Goal: Information Seeking & Learning: Learn about a topic

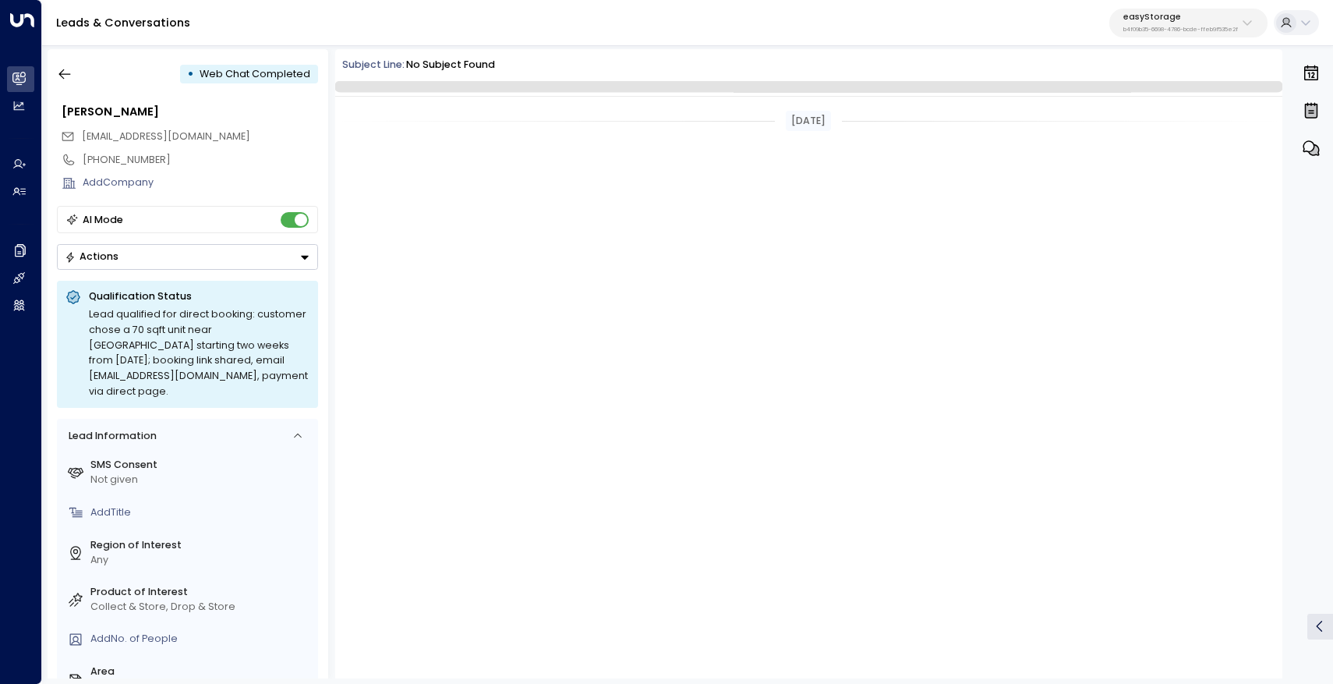
scroll to position [3757, 0]
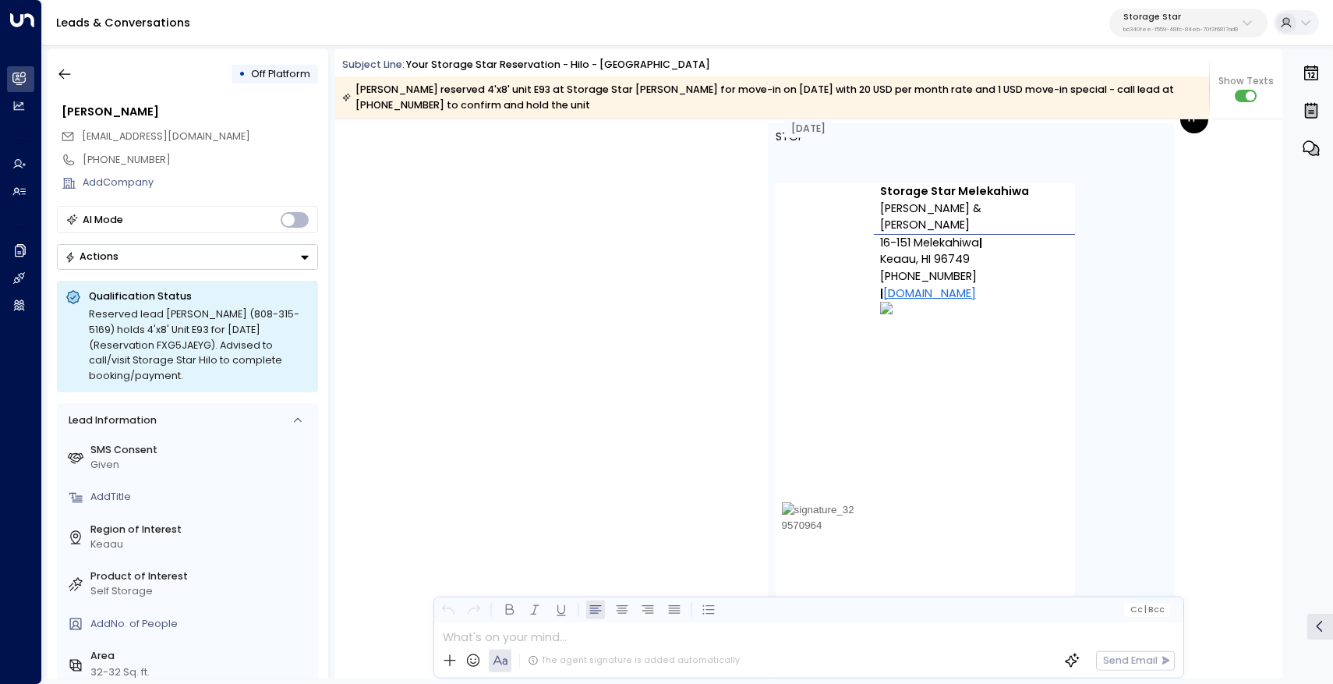
scroll to position [2249, 0]
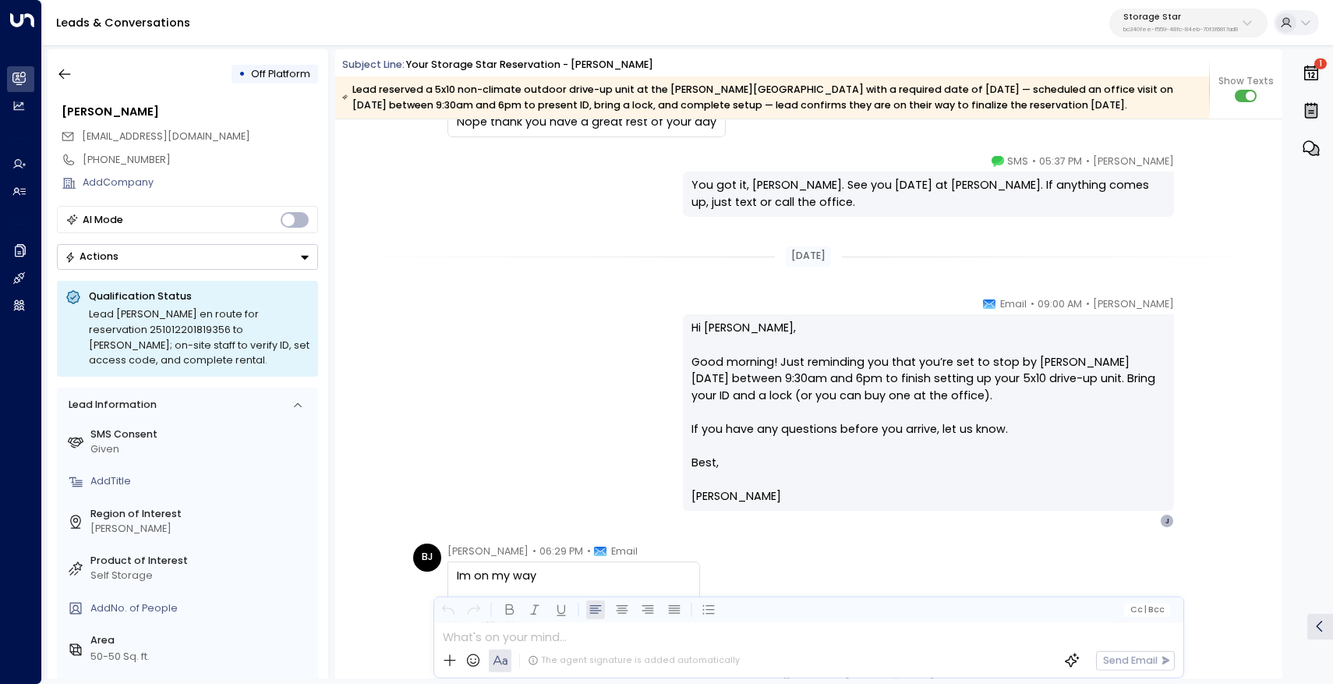
scroll to position [2159, 0]
click at [68, 79] on icon "button" at bounding box center [65, 74] width 16 height 16
click at [63, 76] on icon "button" at bounding box center [65, 74] width 16 height 16
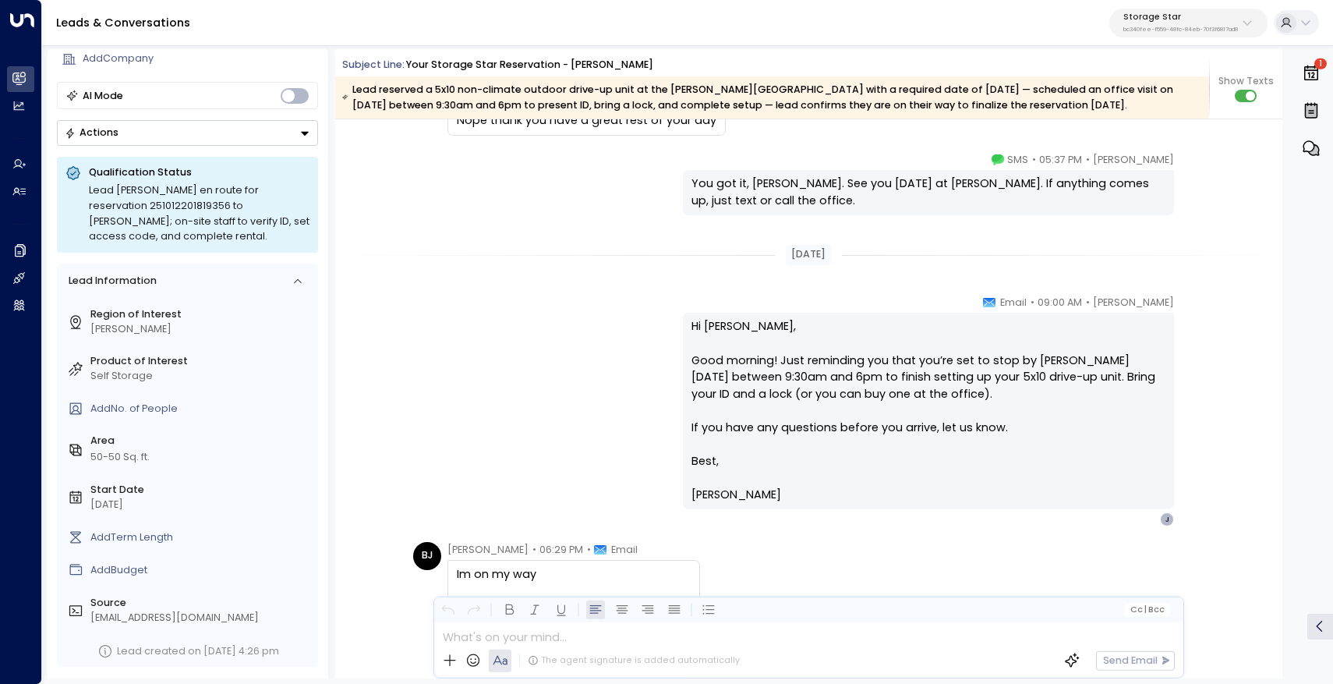
scroll to position [0, 0]
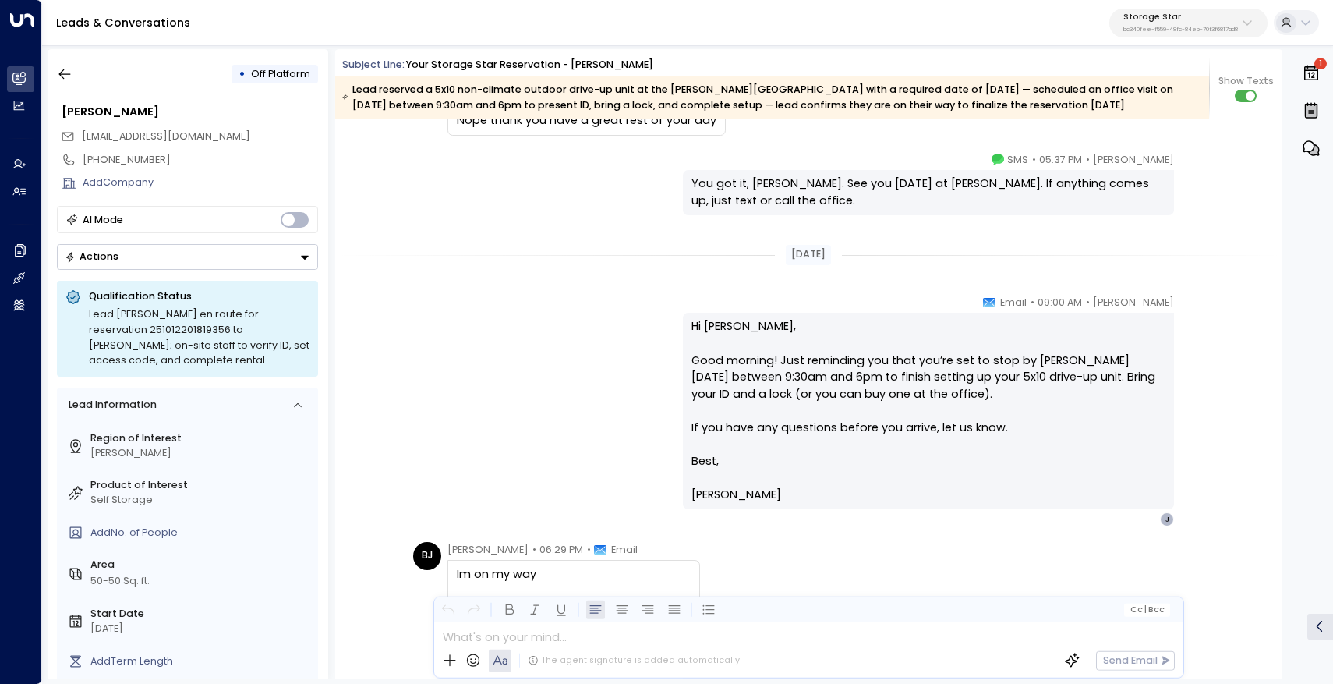
click at [62, 81] on icon "button" at bounding box center [65, 74] width 16 height 16
click at [1144, 27] on p "bc340fee-f559-48fc-84eb-70f3f6817ad8" at bounding box center [1180, 30] width 115 height 6
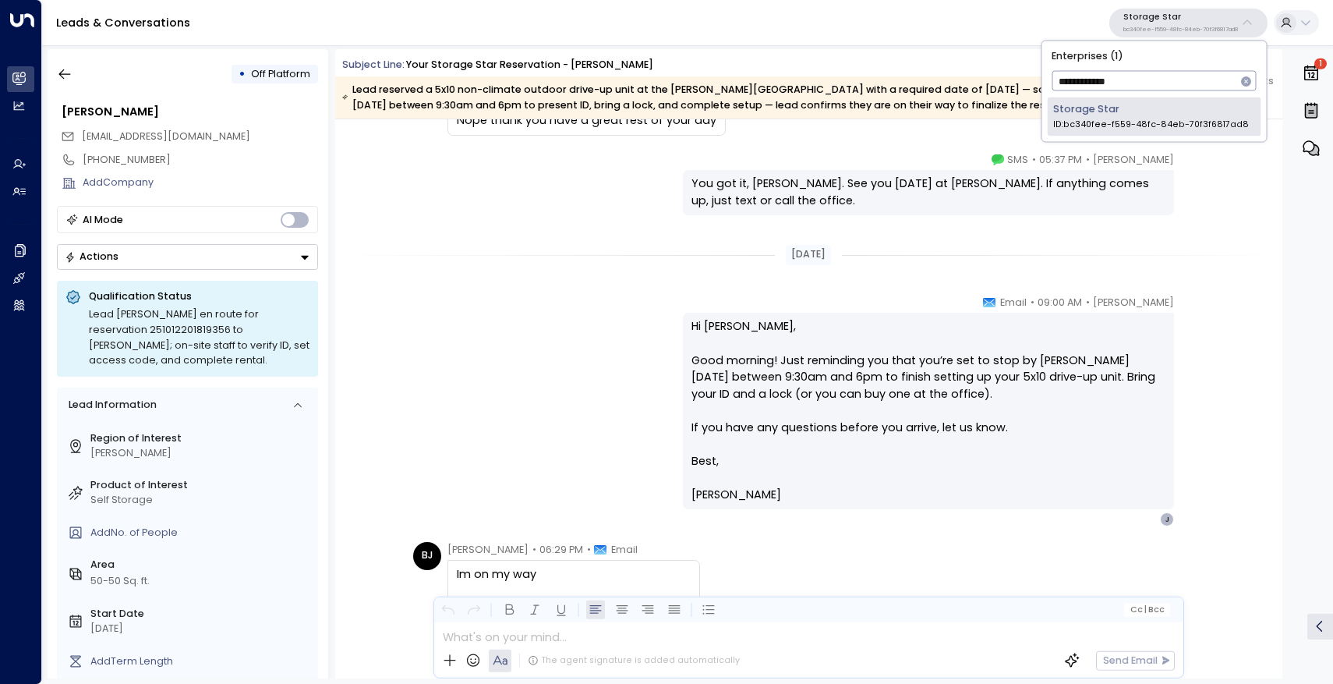
type input "**********"
click at [1121, 115] on div "Storage Star ID: bc340fee-f559-48fc-84eb-70f3f6817ad8" at bounding box center [1151, 116] width 196 height 29
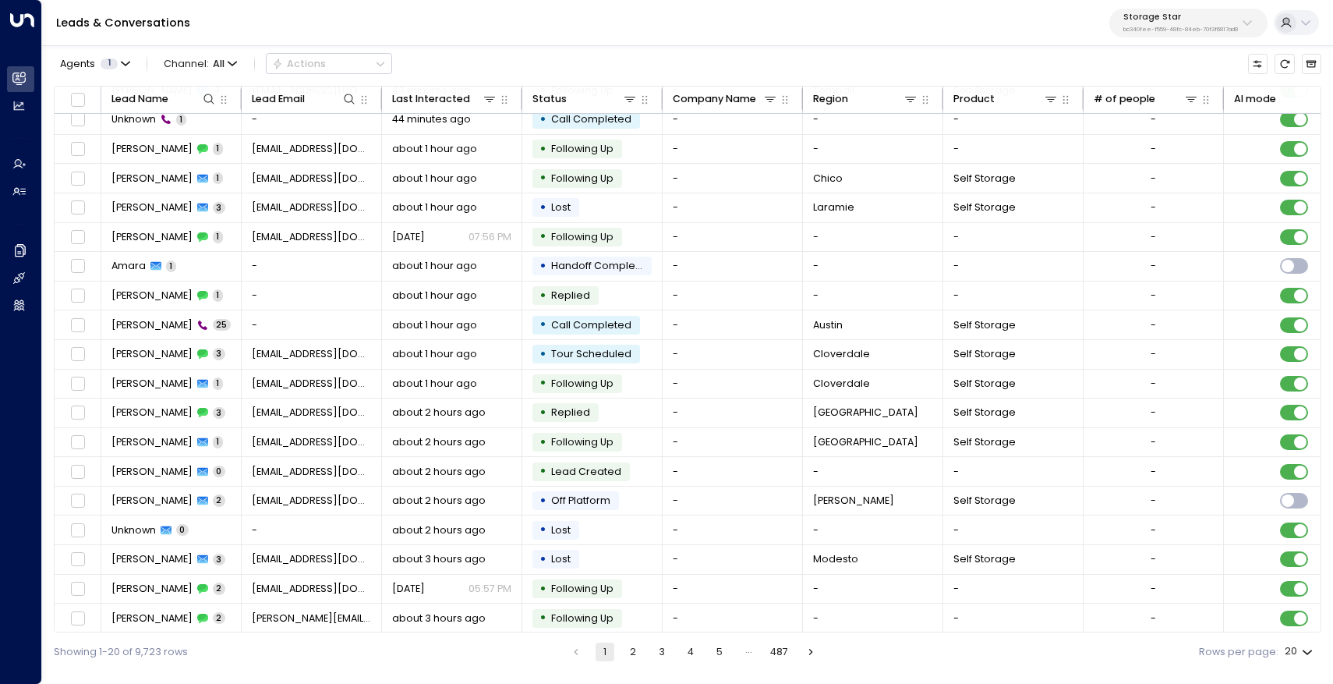
scroll to position [72, 0]
click at [692, 653] on button "4" at bounding box center [690, 651] width 19 height 19
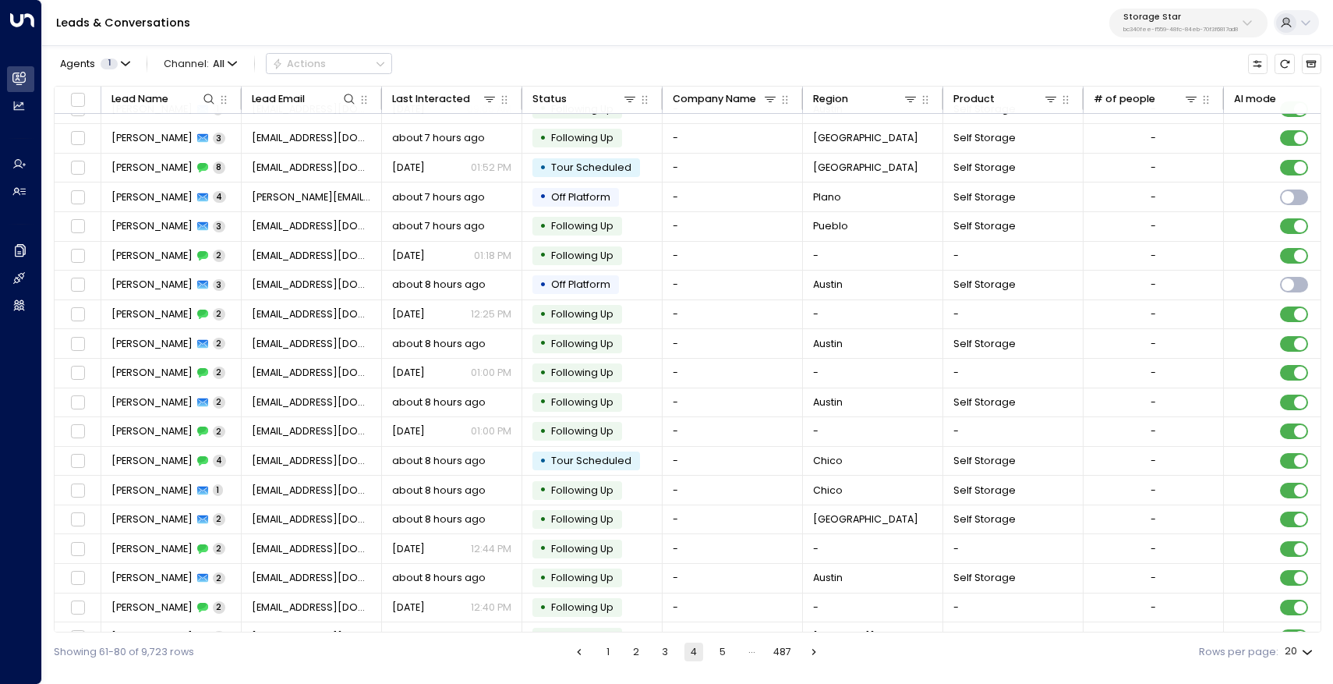
scroll to position [72, 0]
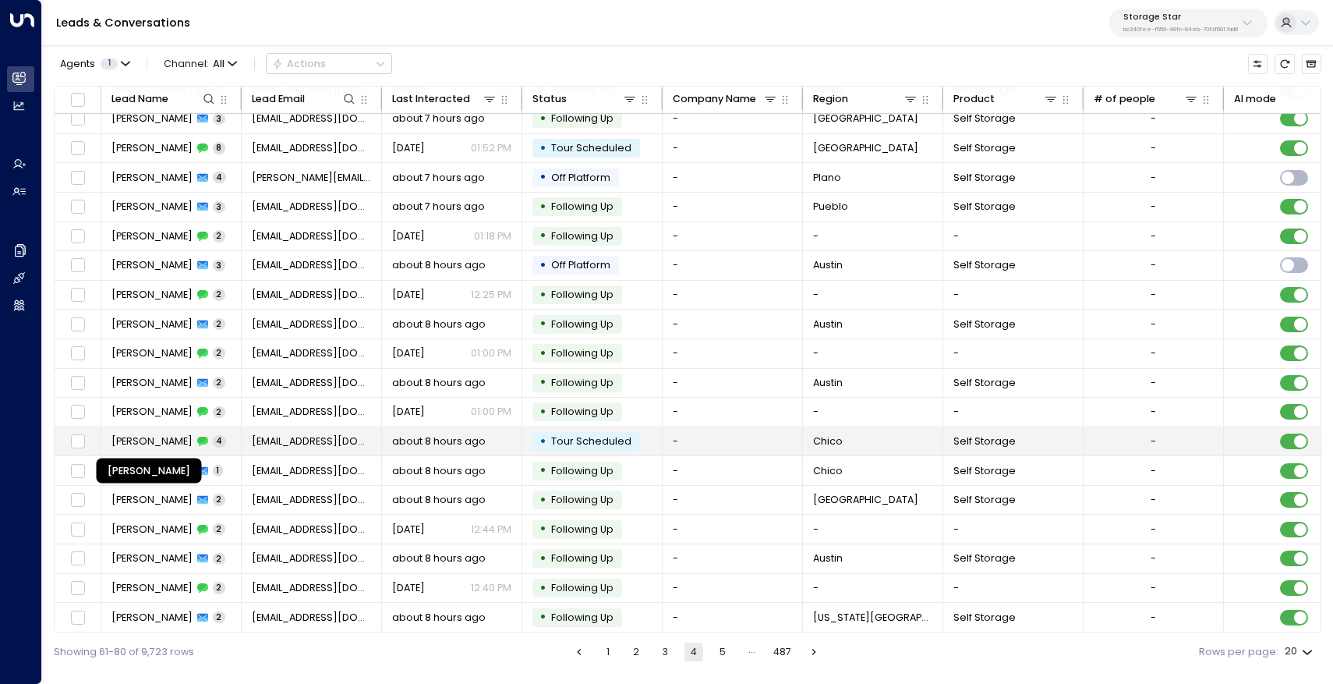
click at [185, 434] on span "Jonathan McMillan" at bounding box center [151, 441] width 81 height 14
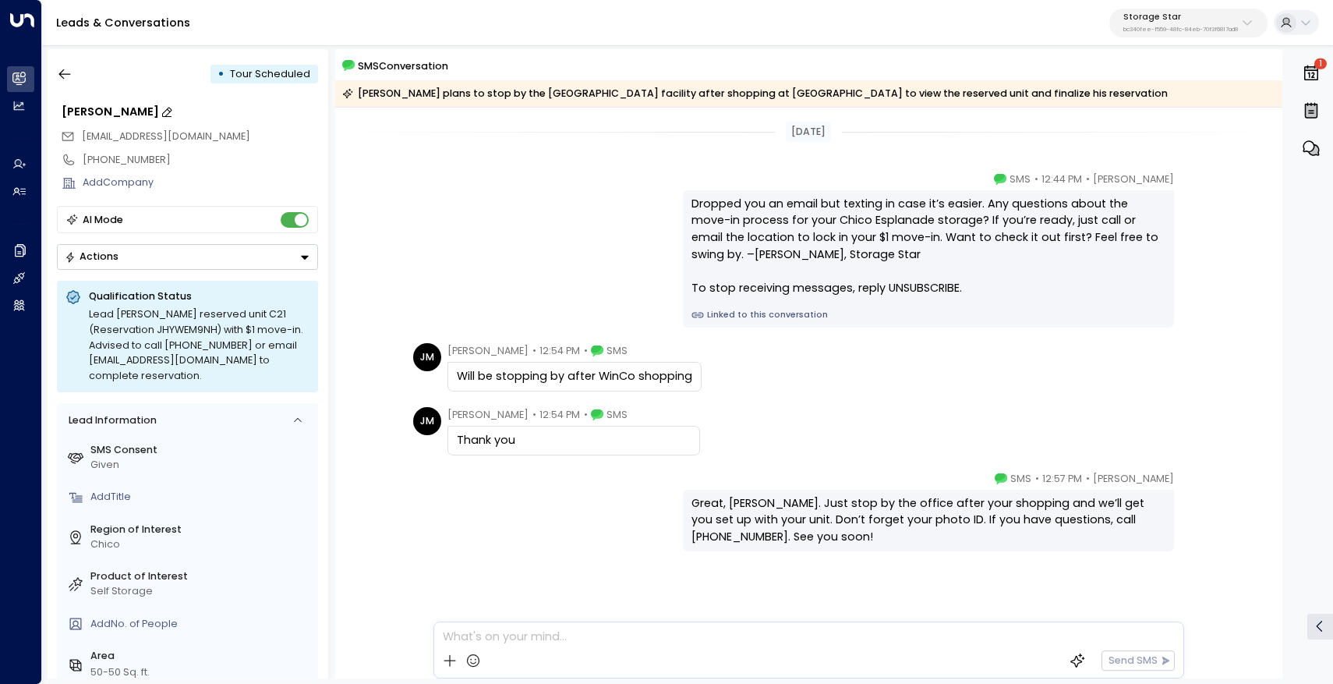
click at [119, 107] on div "Jonathan McMillan" at bounding box center [190, 112] width 256 height 17
click at [62, 77] on icon "button" at bounding box center [65, 74] width 12 height 10
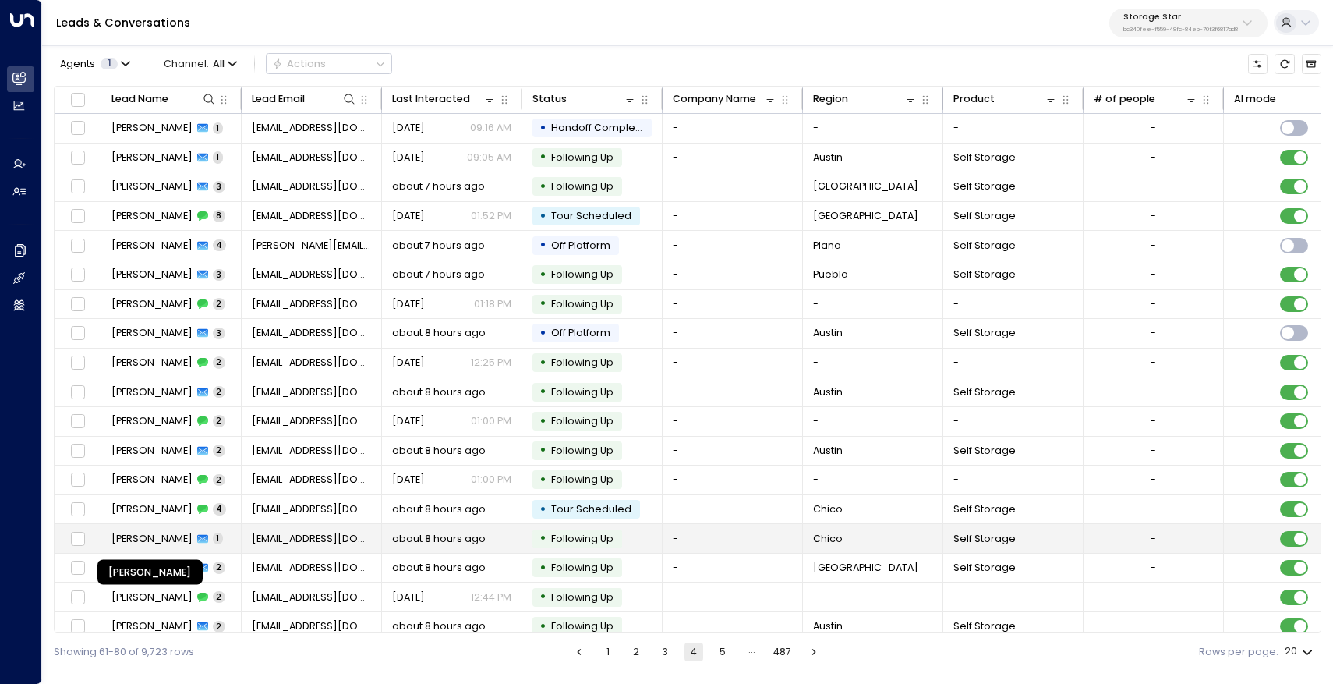
click at [155, 539] on span "Jonathan McMillan" at bounding box center [151, 539] width 81 height 14
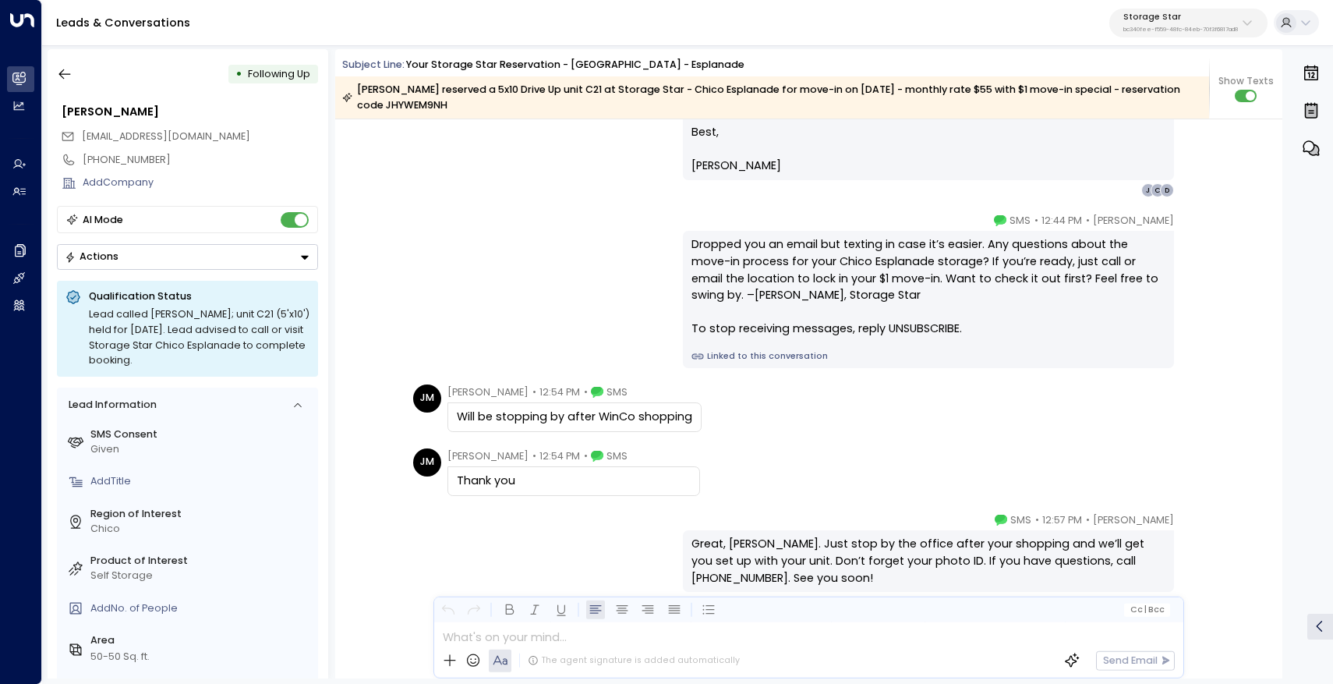
scroll to position [1557, 0]
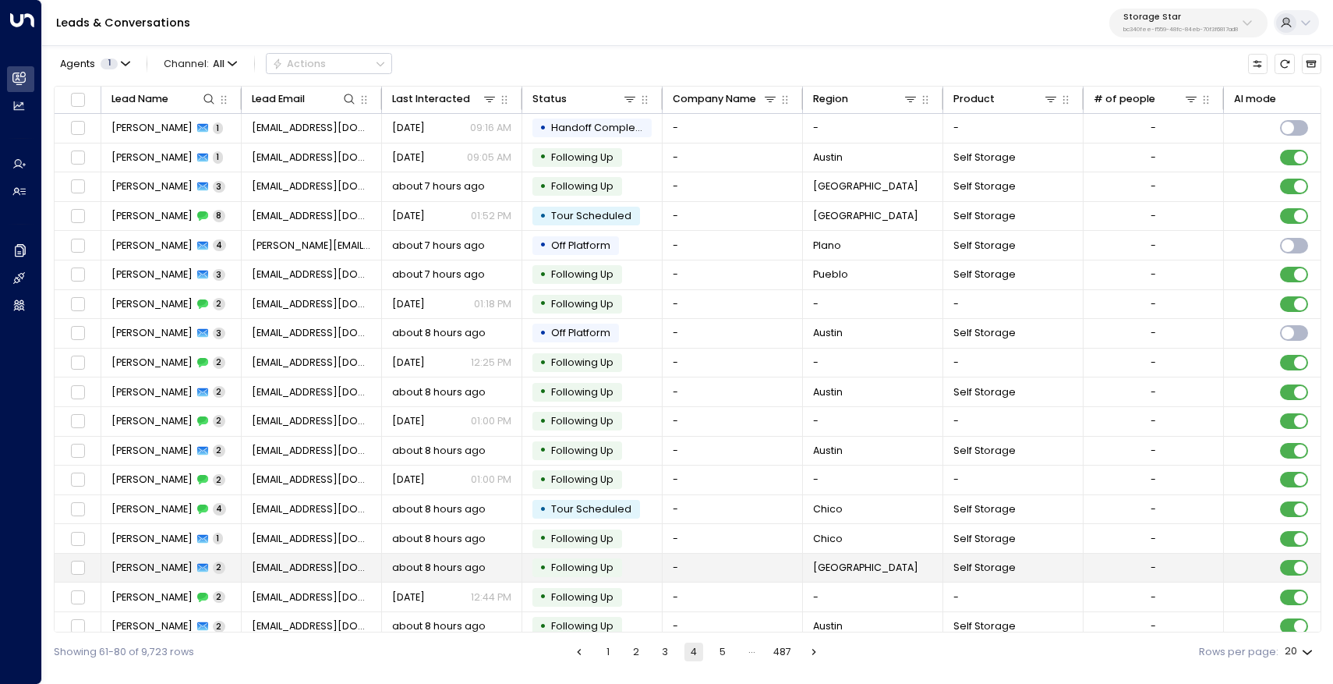
scroll to position [72, 2]
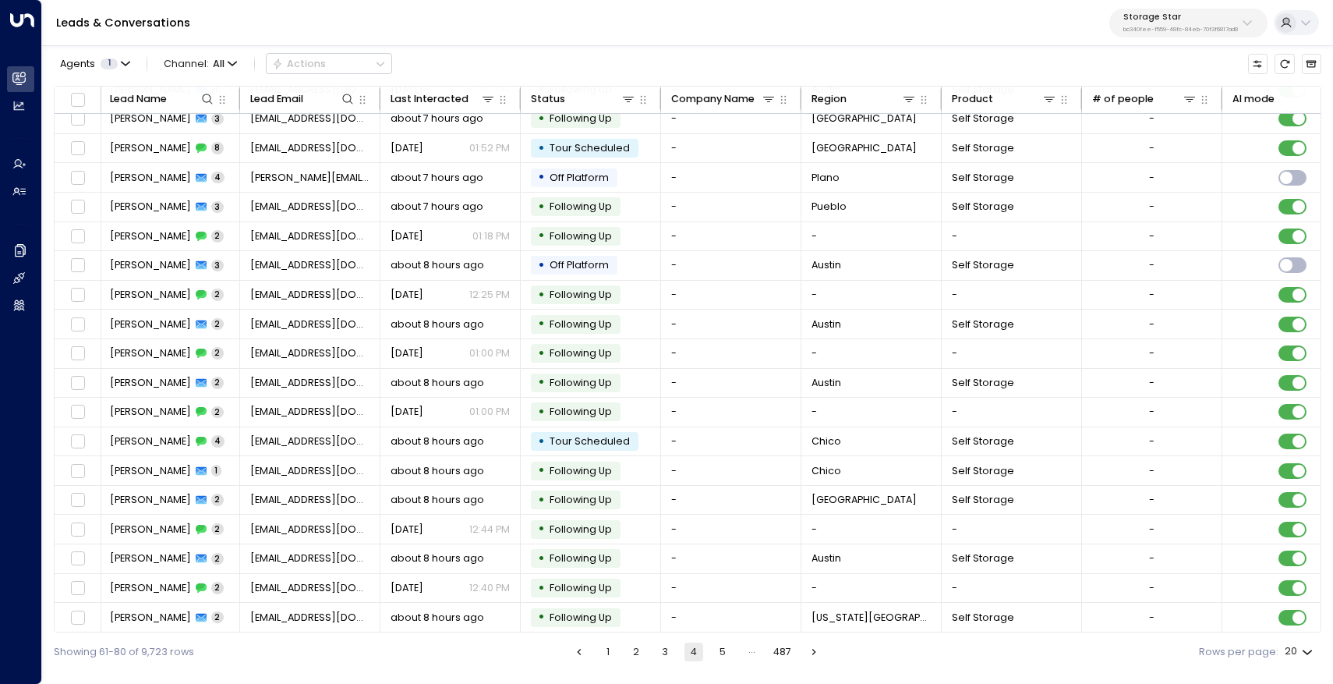
click at [723, 657] on button "5" at bounding box center [722, 651] width 19 height 19
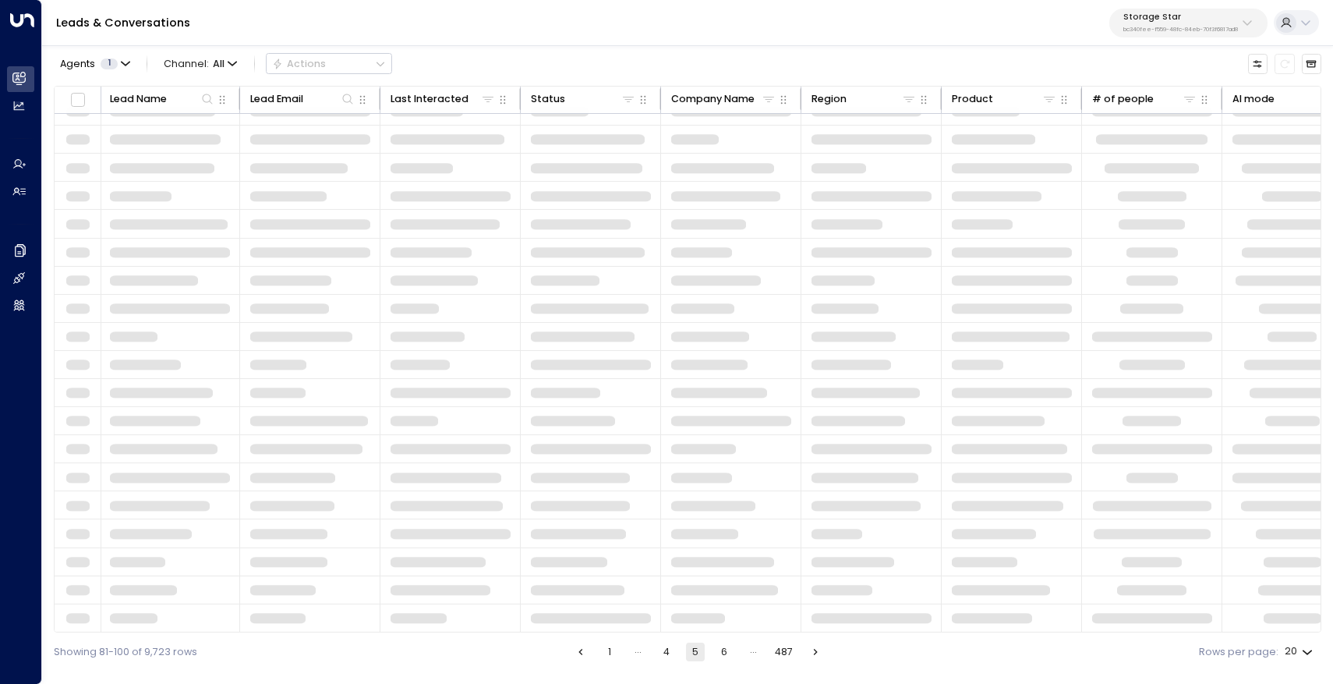
scroll to position [72, 2]
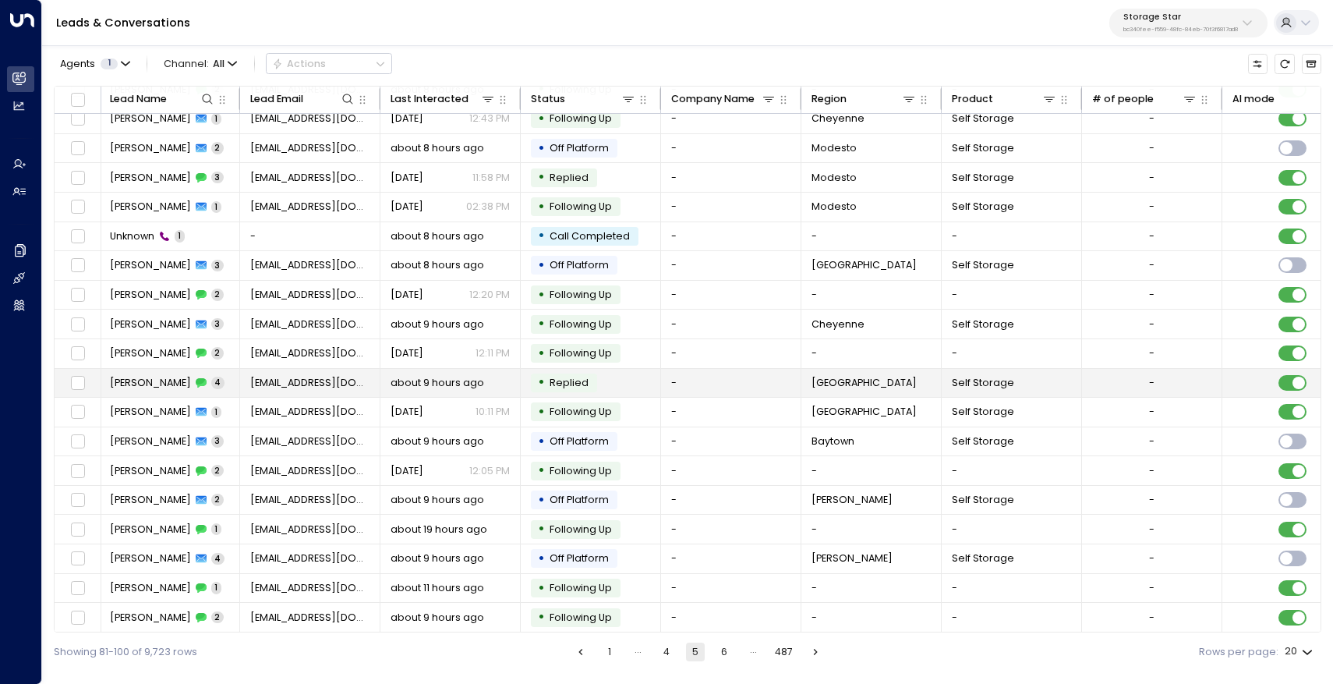
click at [129, 387] on td "Sean Whithorn 4" at bounding box center [170, 383] width 140 height 29
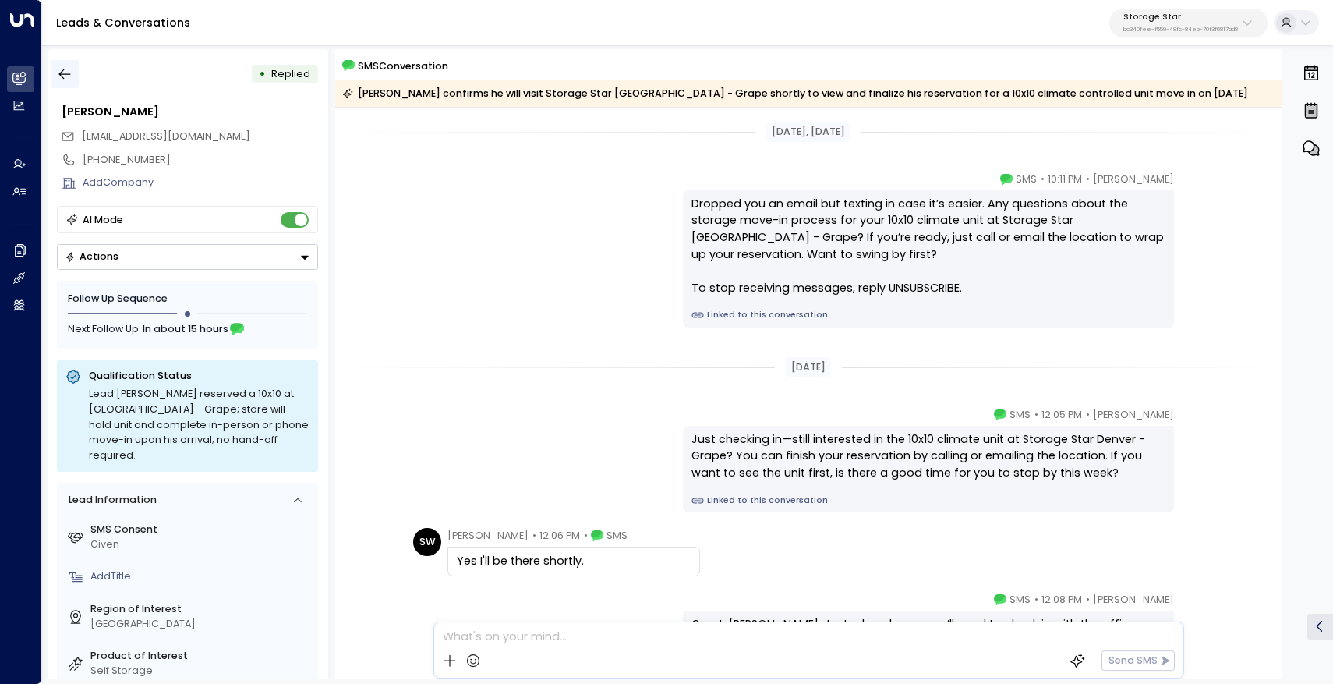
click at [65, 69] on icon "button" at bounding box center [65, 74] width 16 height 16
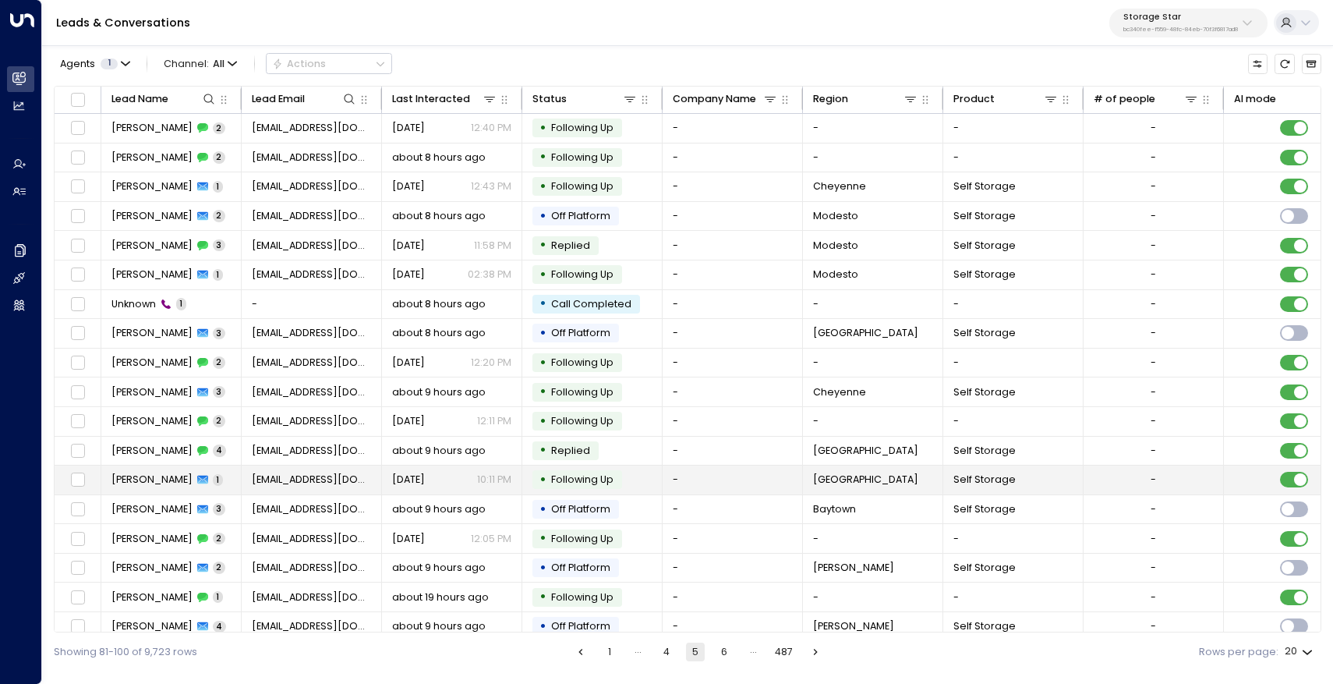
click at [173, 477] on span "Sean Whithorn" at bounding box center [151, 479] width 81 height 14
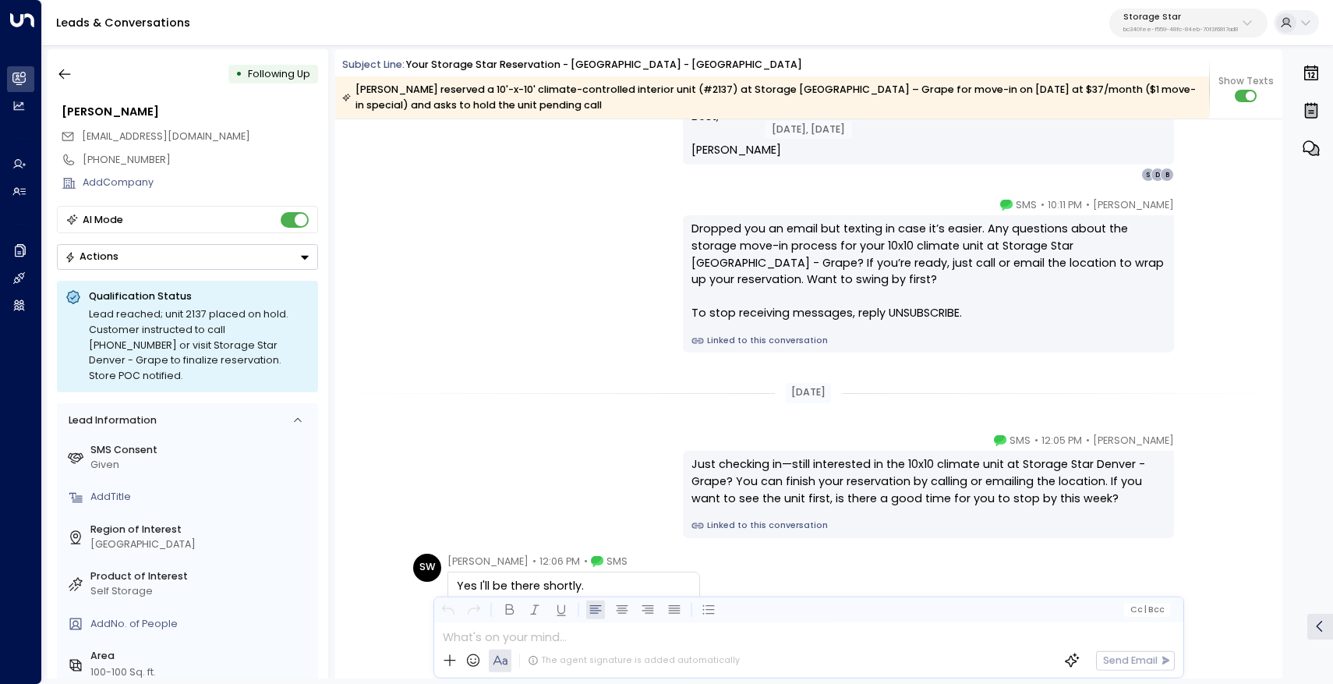
scroll to position [1697, 0]
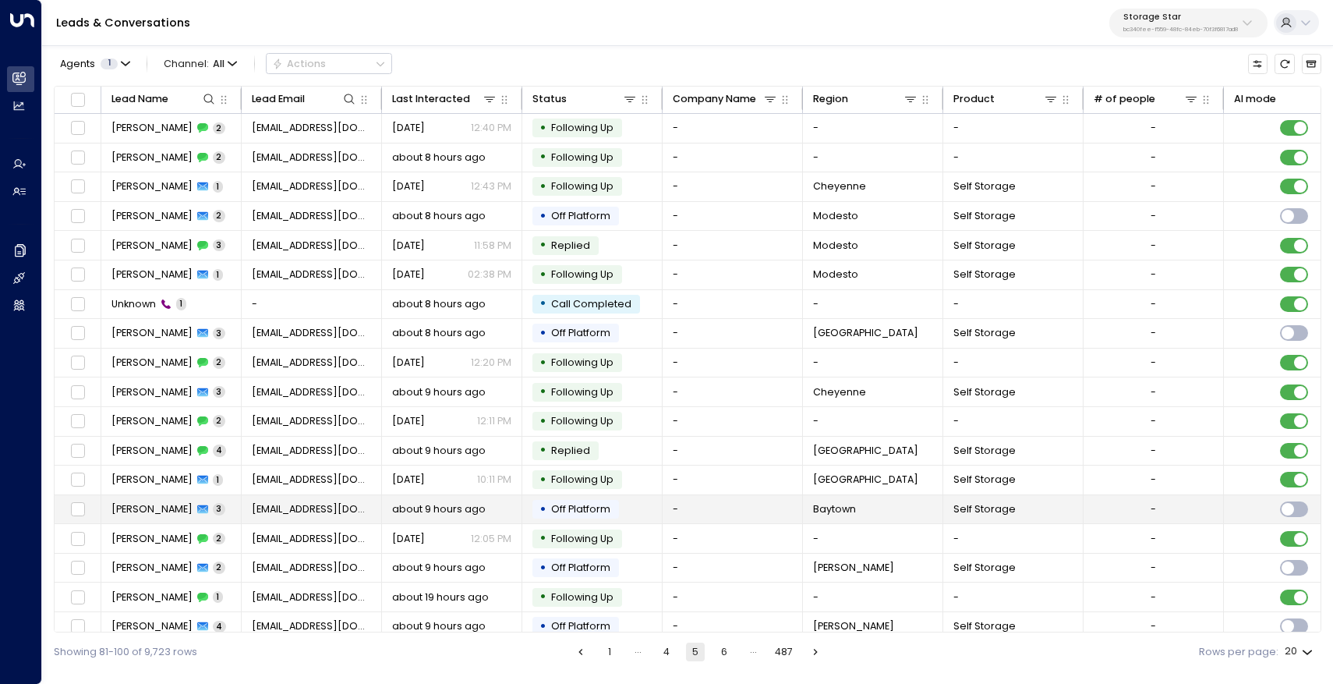
click at [154, 502] on span "Ophelia Jimenez" at bounding box center [151, 509] width 81 height 14
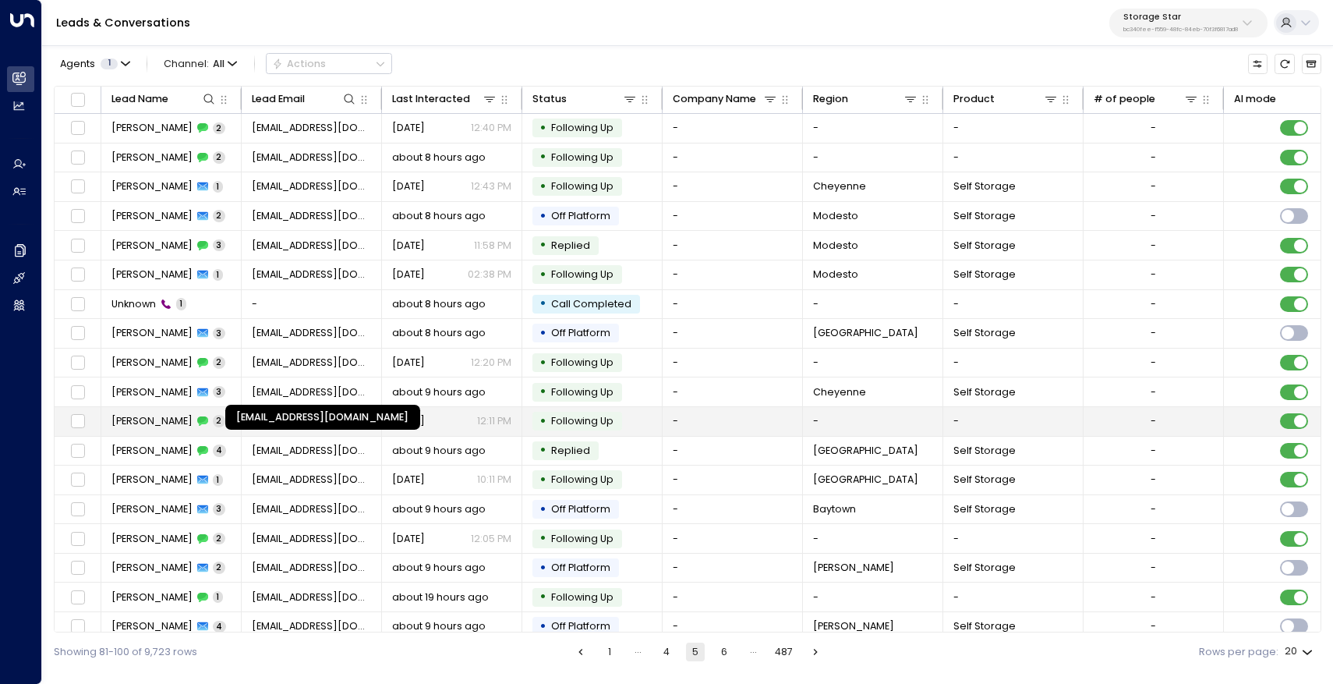
scroll to position [72, 0]
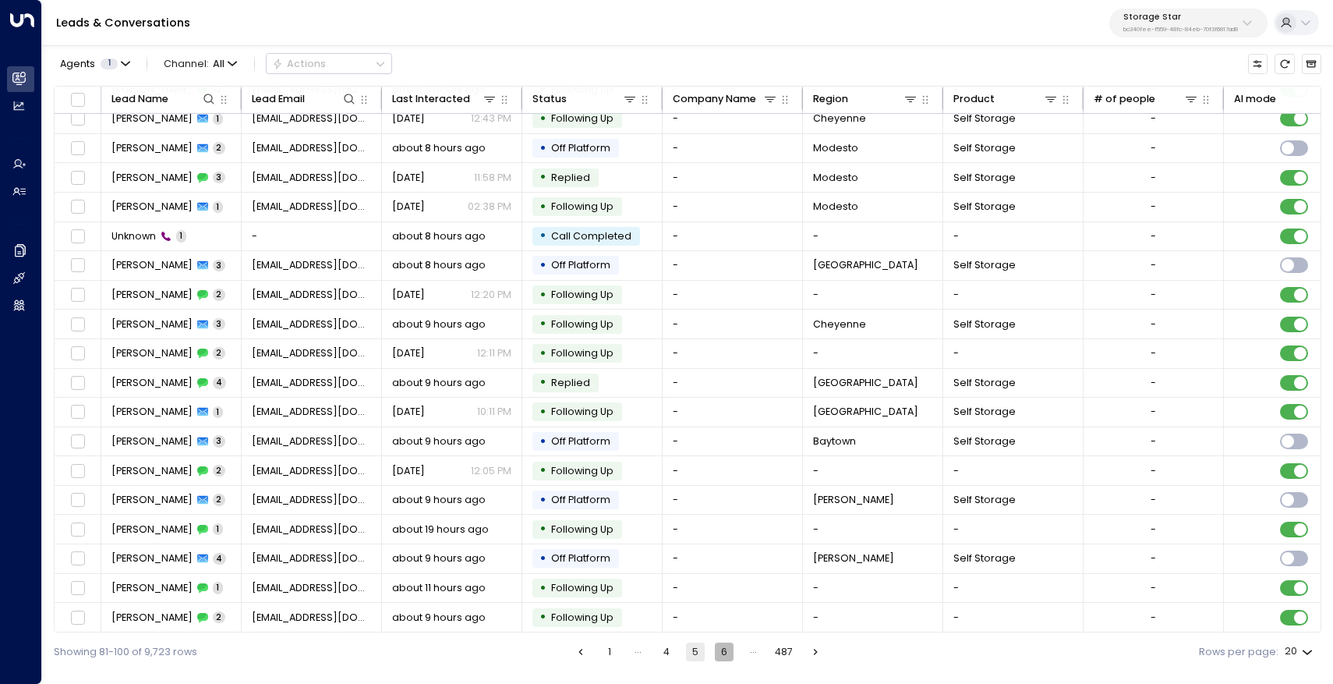
click at [718, 653] on button "6" at bounding box center [724, 651] width 19 height 19
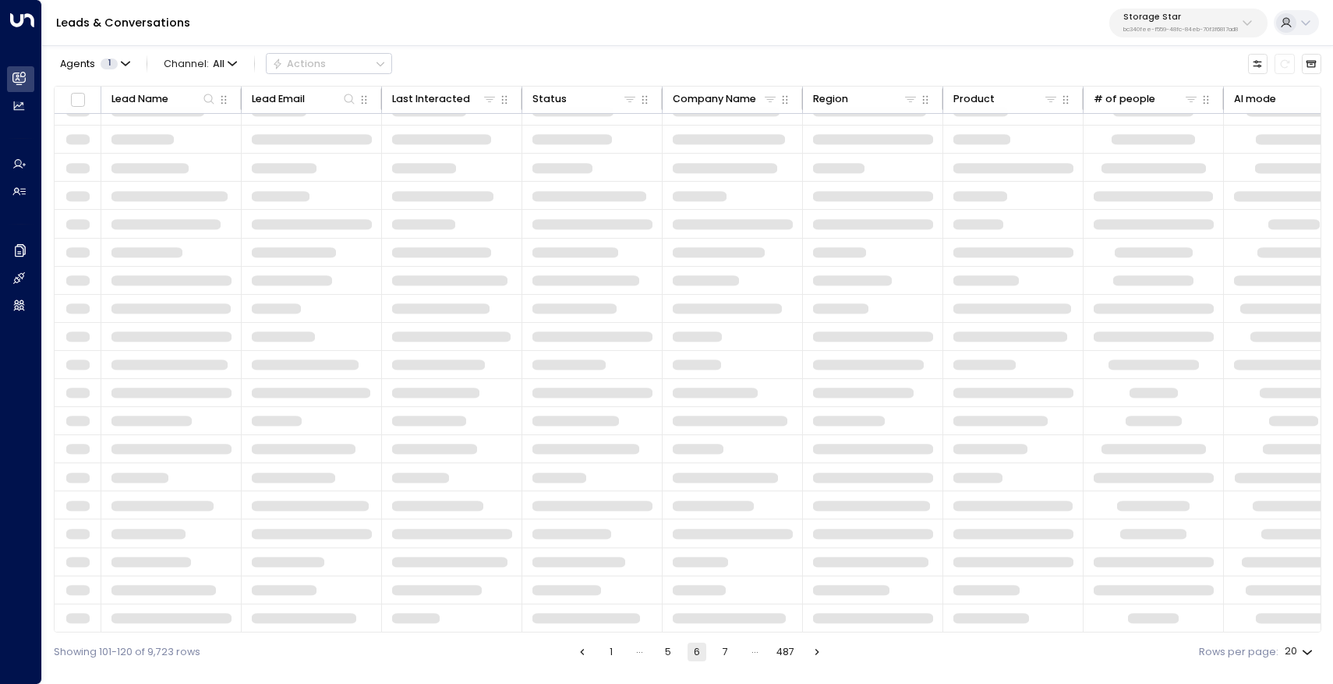
scroll to position [72, 0]
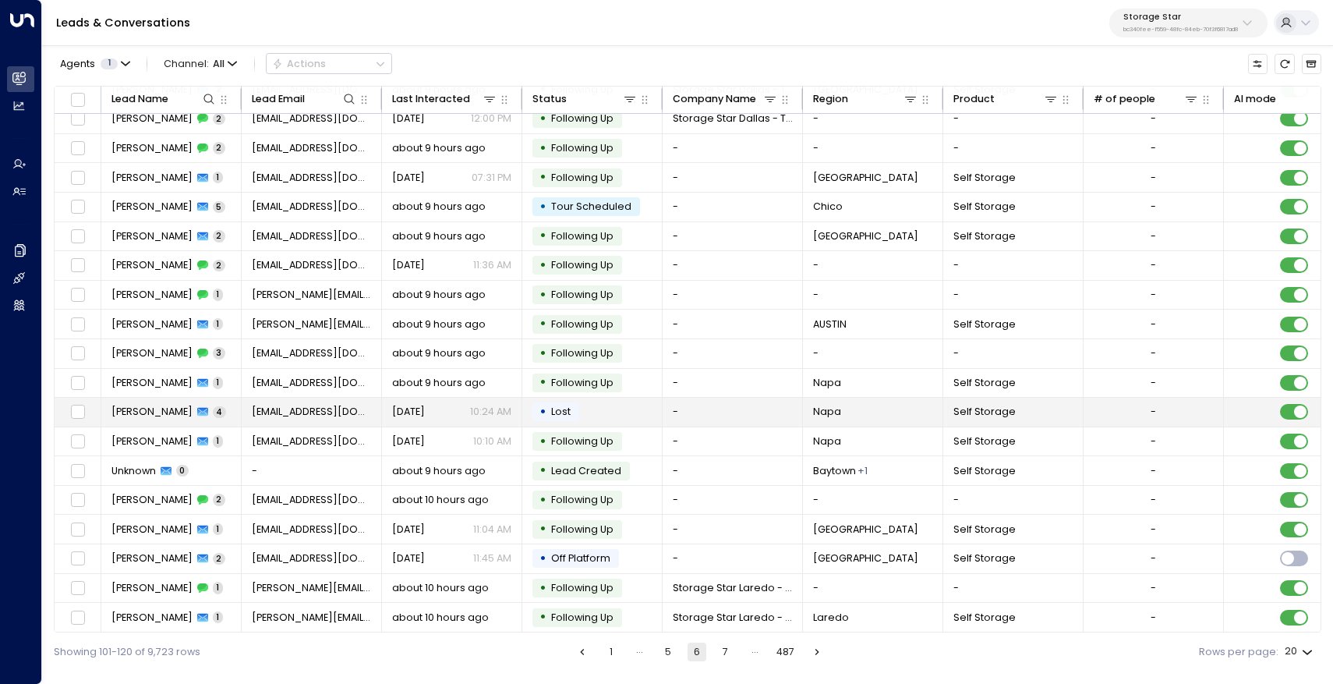
click at [143, 407] on span "Kim De Beule" at bounding box center [151, 412] width 81 height 14
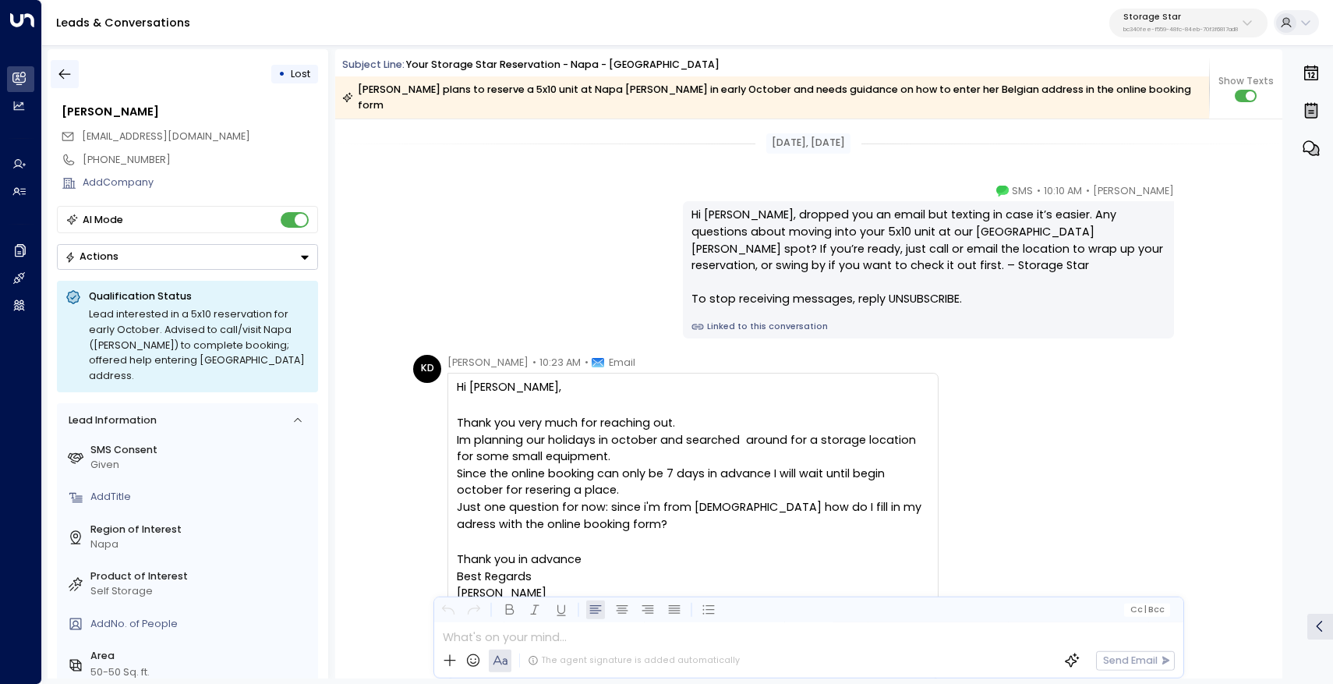
click at [64, 77] on icon "button" at bounding box center [65, 74] width 16 height 16
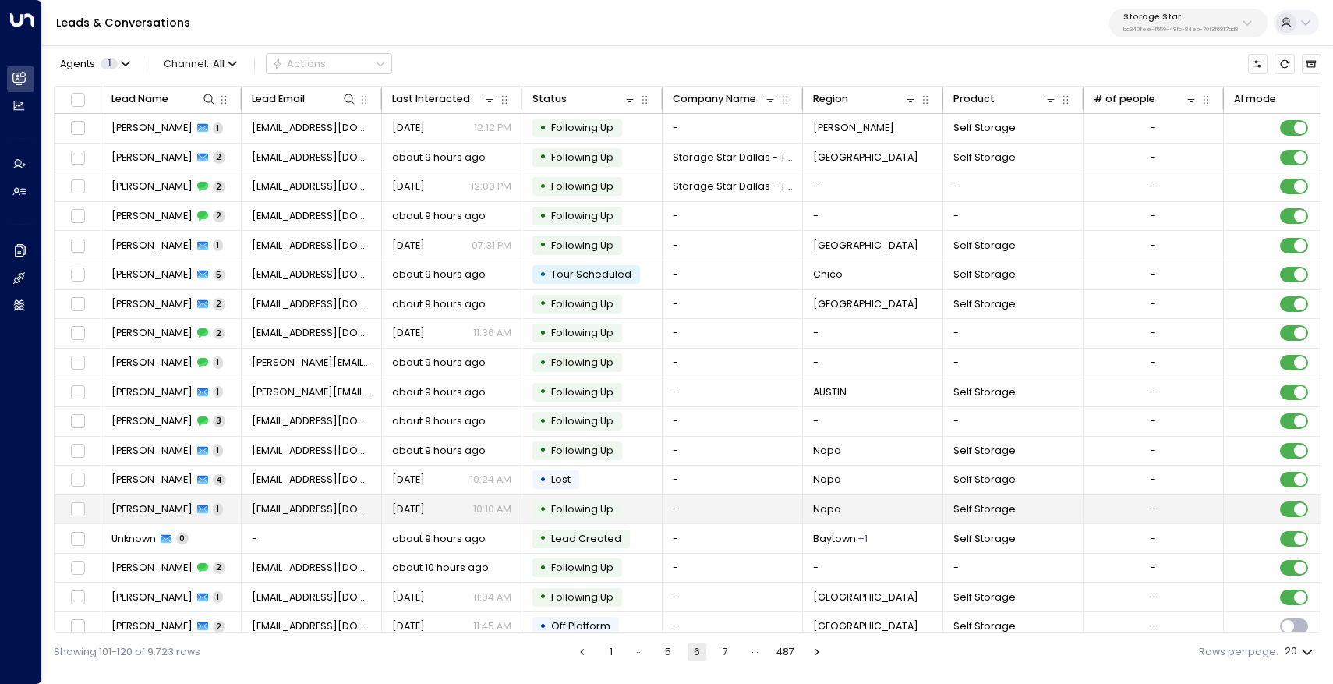
click at [144, 508] on span "Kim De Beule" at bounding box center [151, 509] width 81 height 14
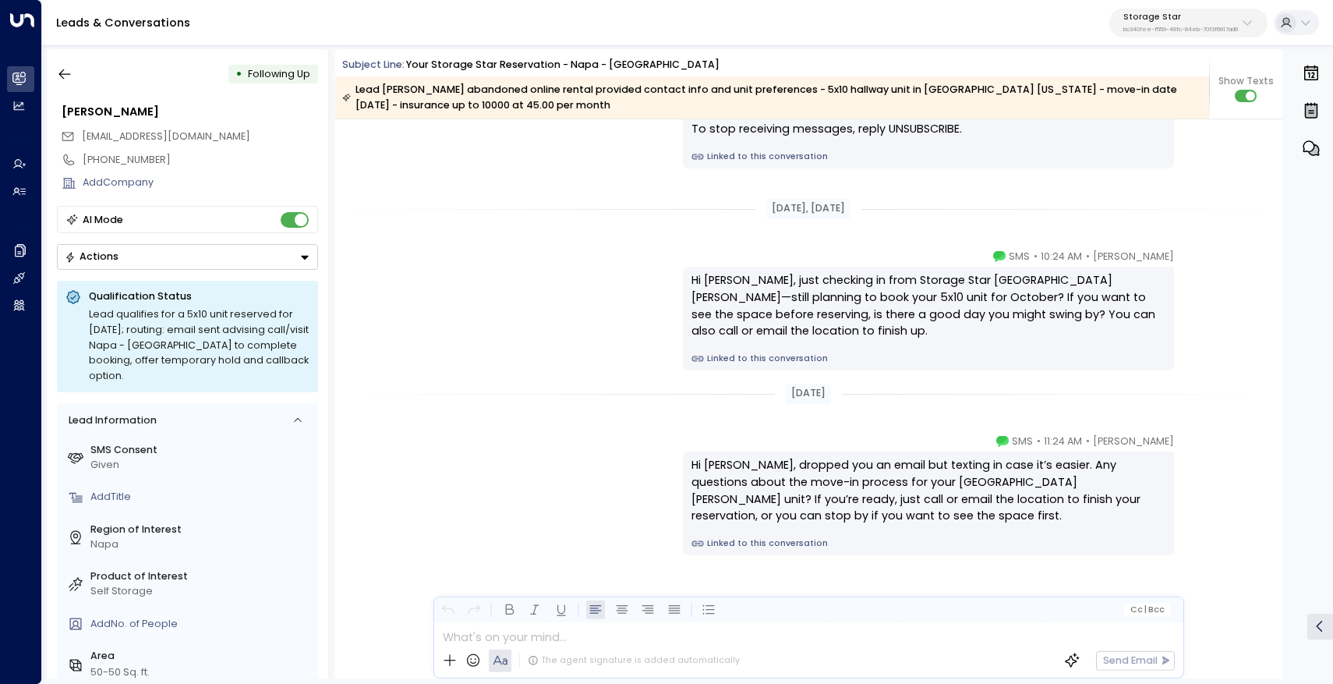
scroll to position [1497, 0]
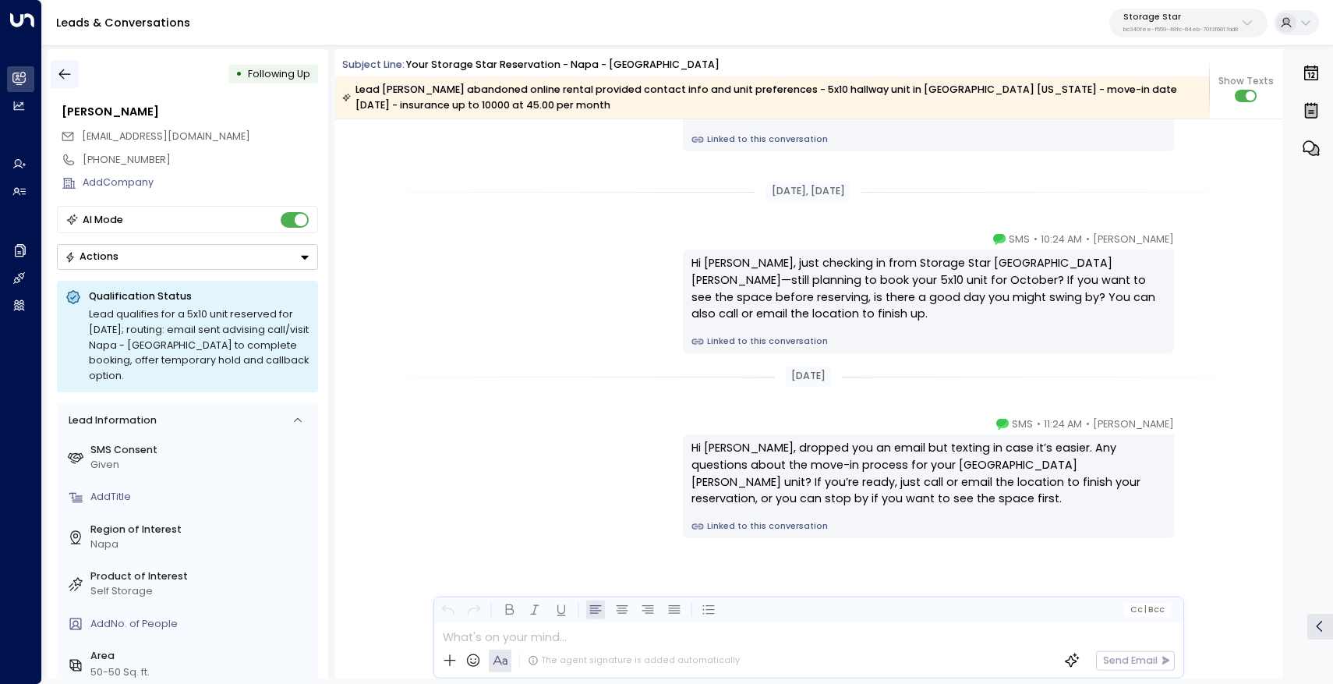
click at [69, 74] on icon "button" at bounding box center [65, 74] width 12 height 10
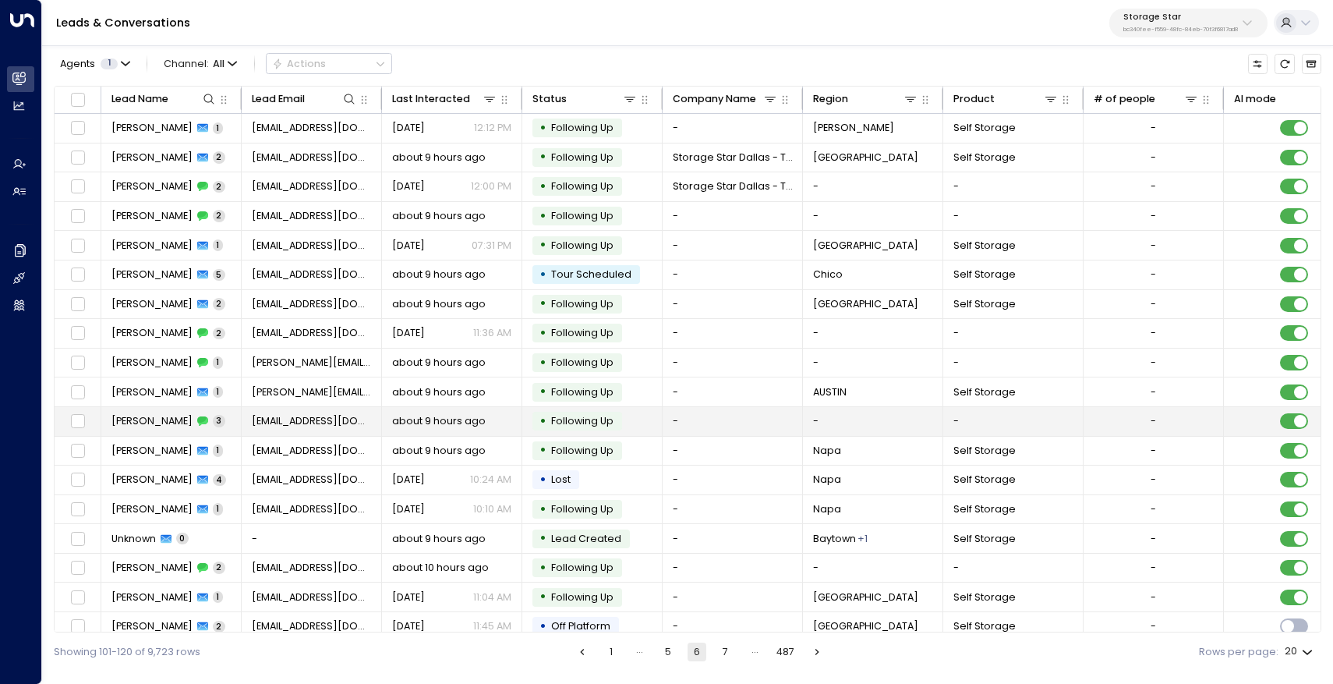
click at [141, 420] on span "Kim De Beule" at bounding box center [151, 421] width 81 height 14
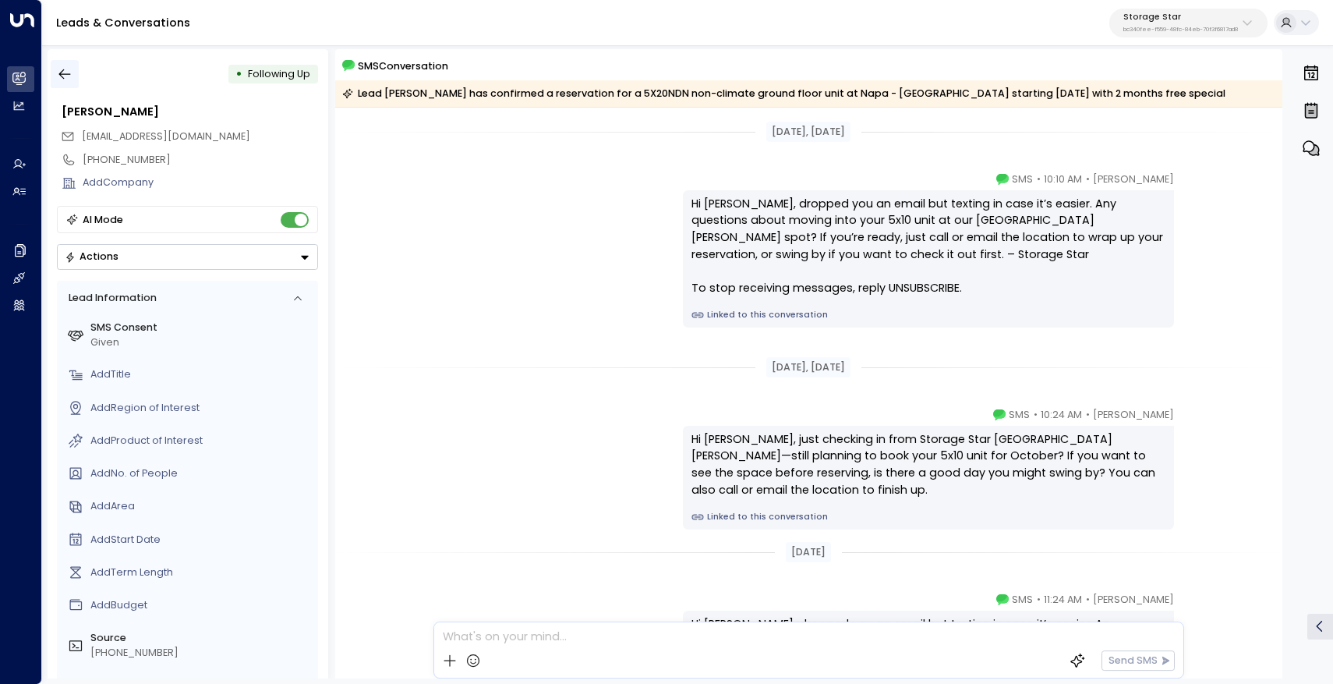
click at [62, 72] on icon "button" at bounding box center [65, 74] width 16 height 16
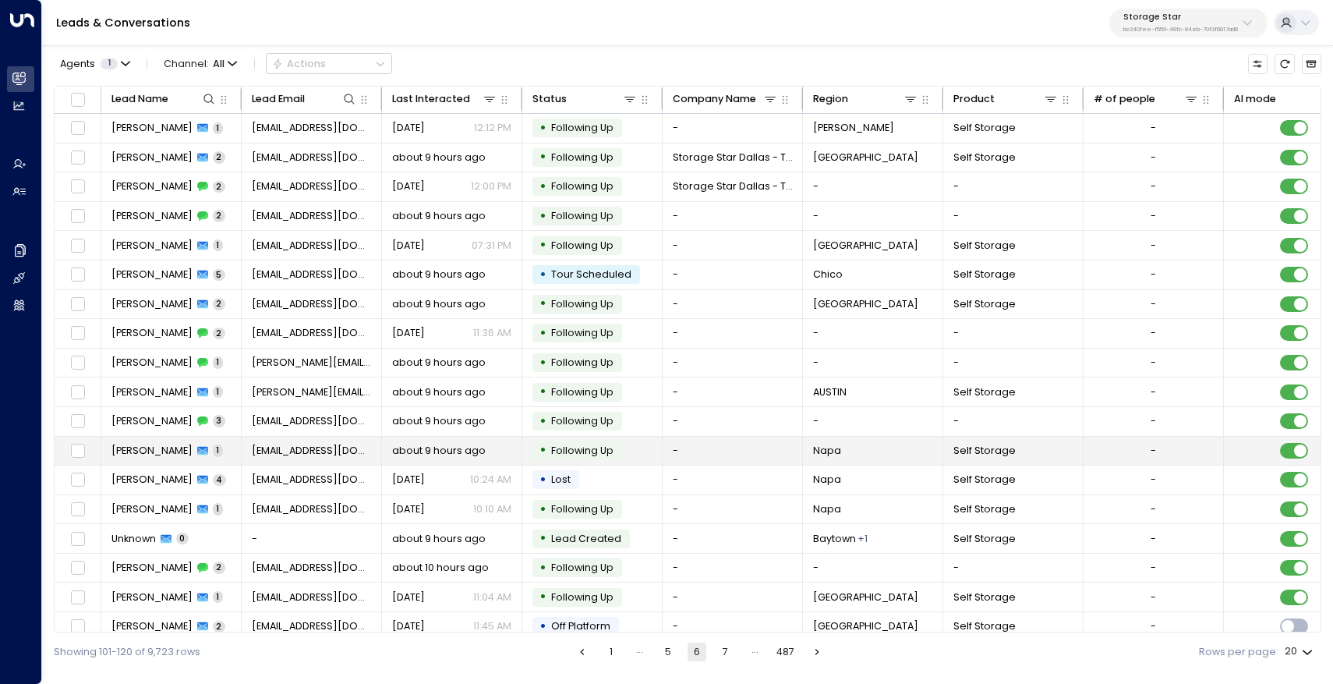
click at [323, 458] on td "debeulekim@hotmail.com" at bounding box center [312, 451] width 140 height 29
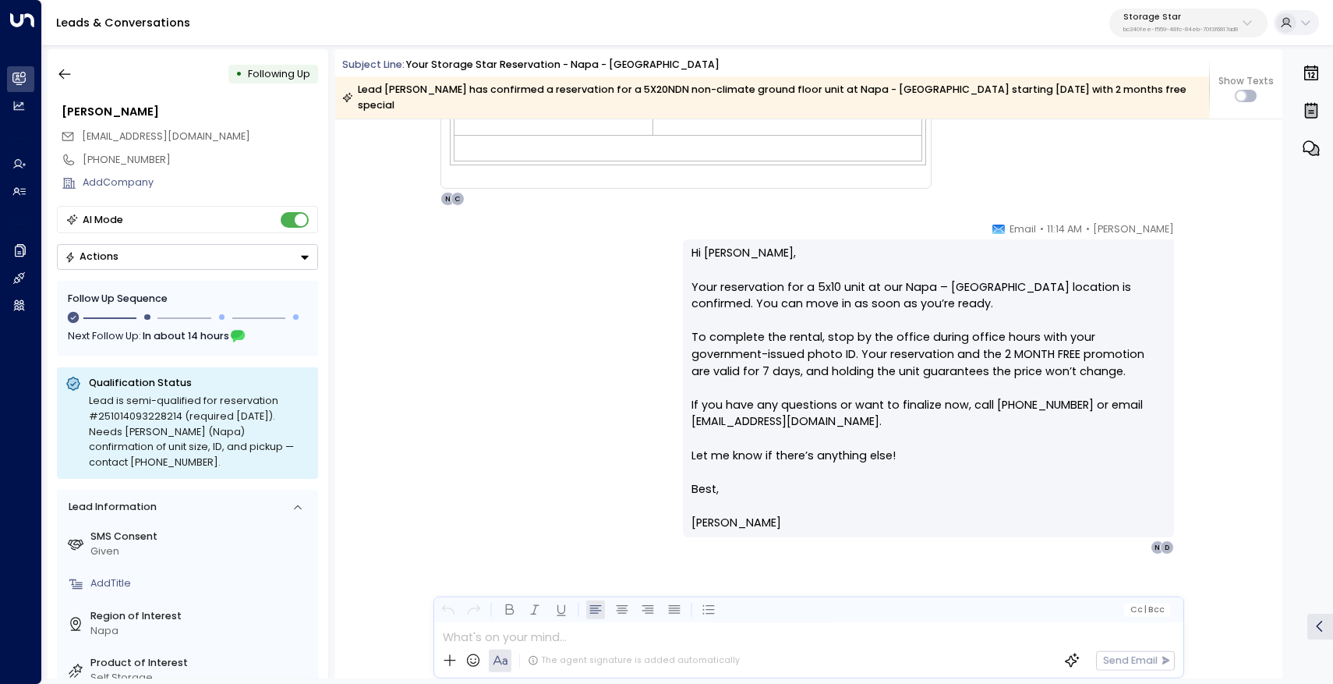
scroll to position [2456, 0]
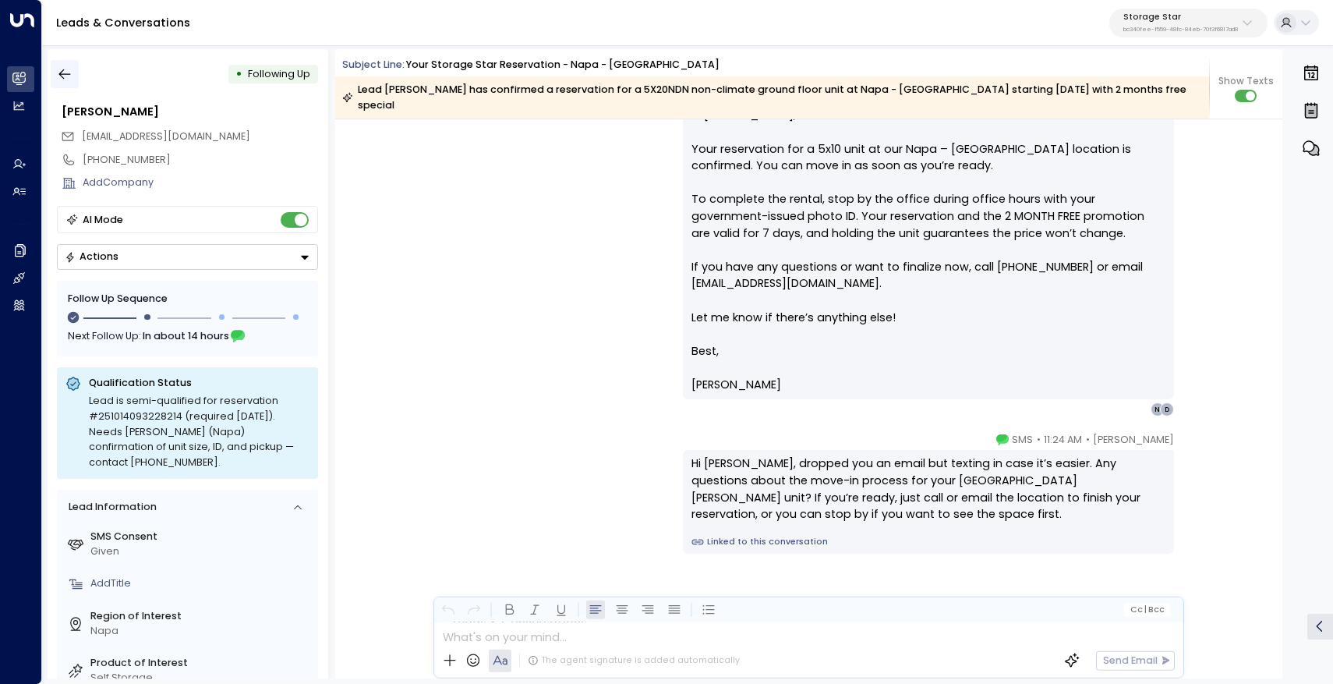
click at [73, 76] on button "button" at bounding box center [65, 74] width 28 height 28
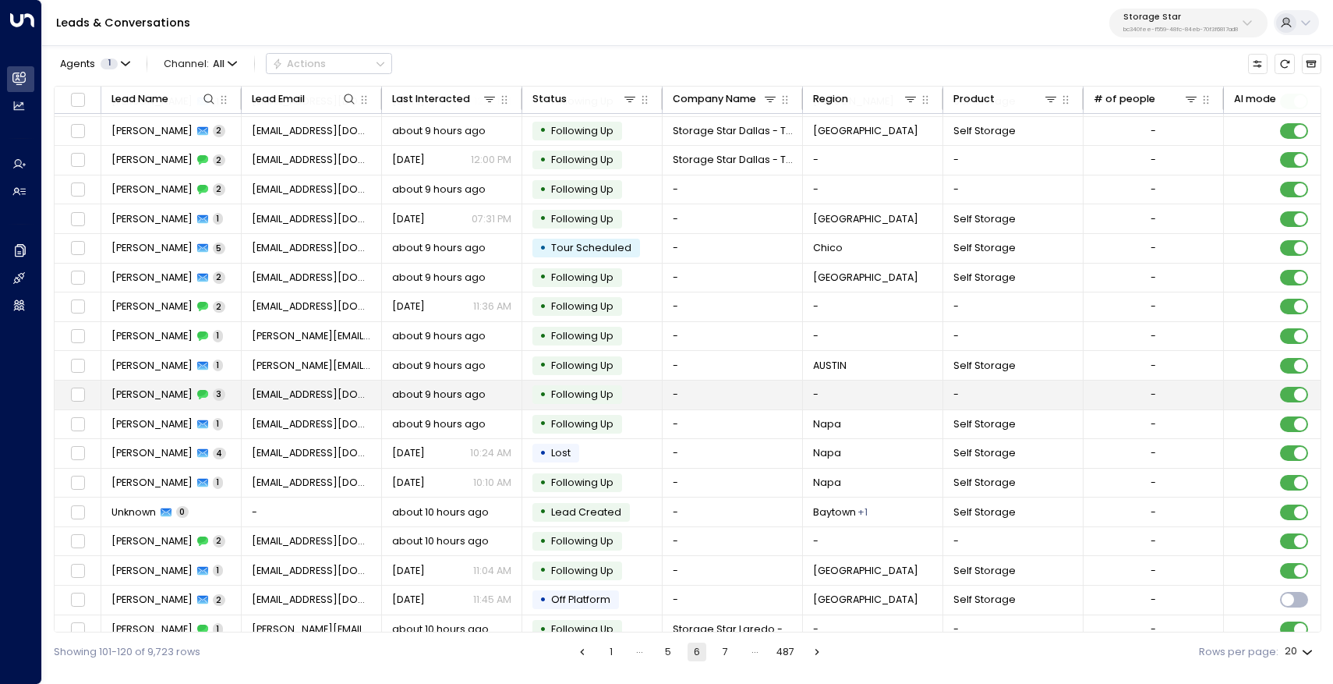
scroll to position [72, 0]
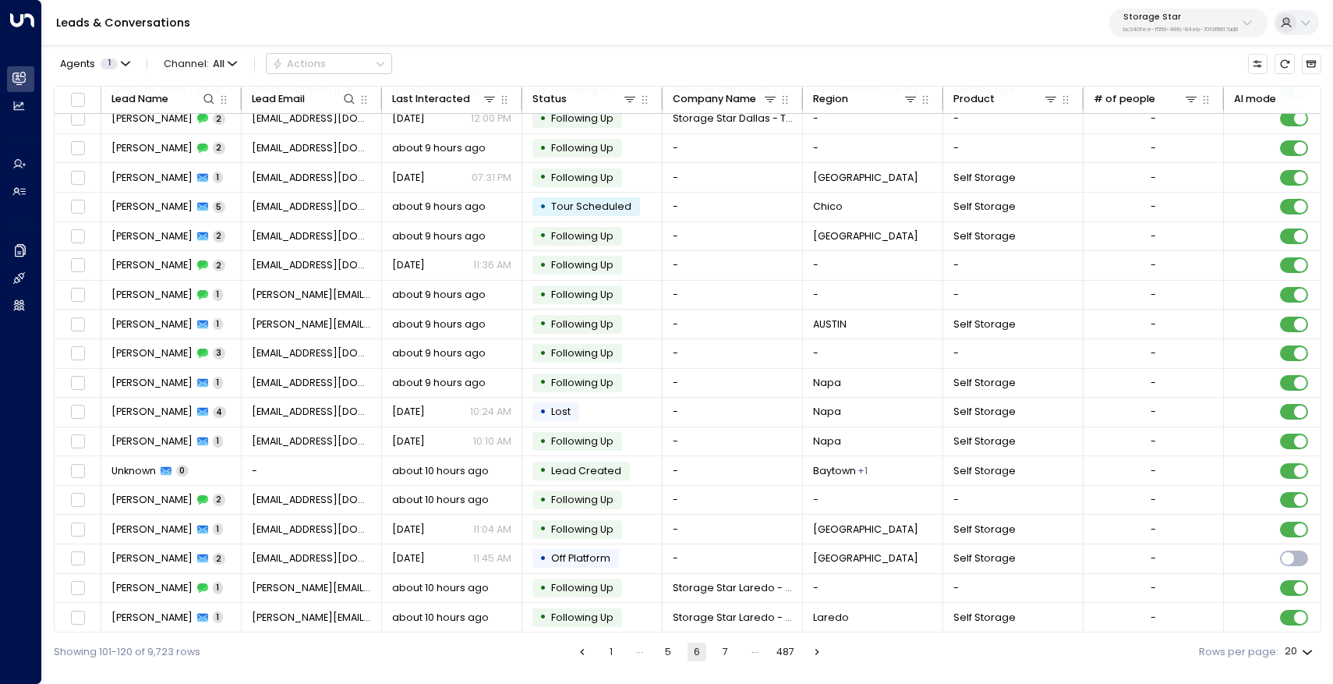
click at [728, 641] on div "Showing 101-120 of 9,723 rows 1 … 5 6 7 … 487 Rows per page: 20 **" at bounding box center [688, 651] width 1268 height 38
click at [728, 649] on button "7" at bounding box center [725, 651] width 19 height 19
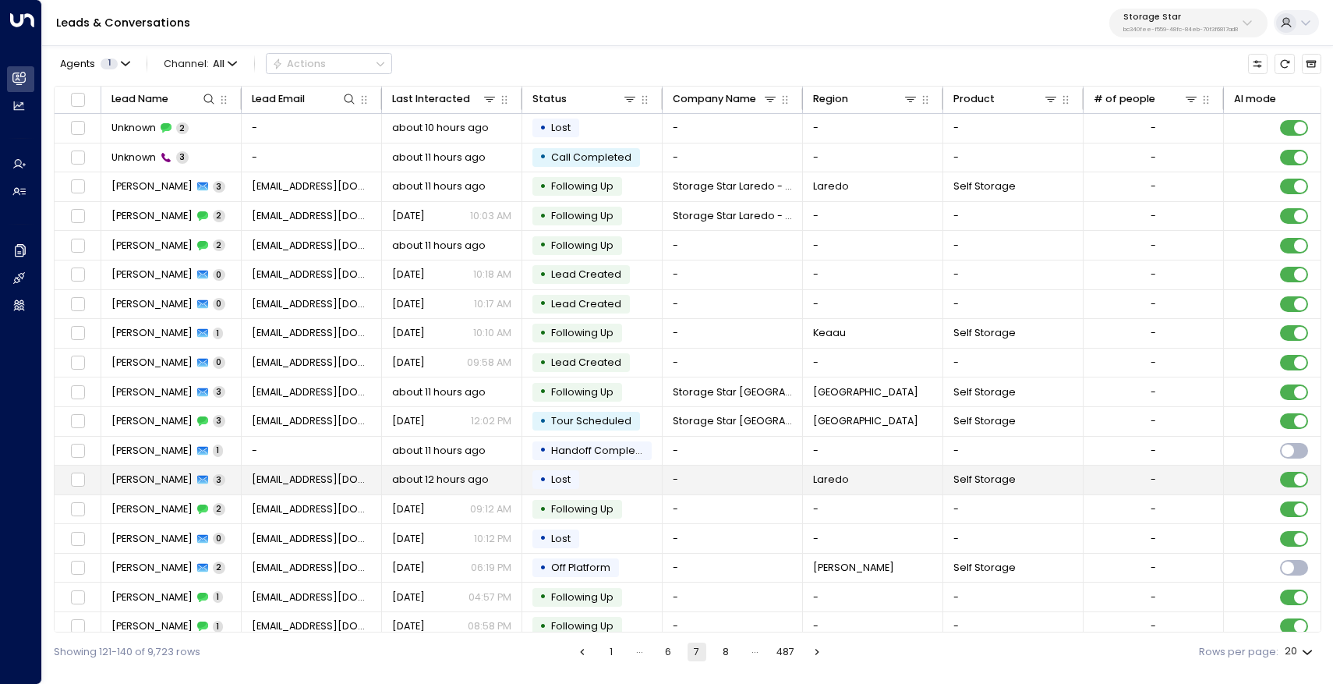
scroll to position [72, 0]
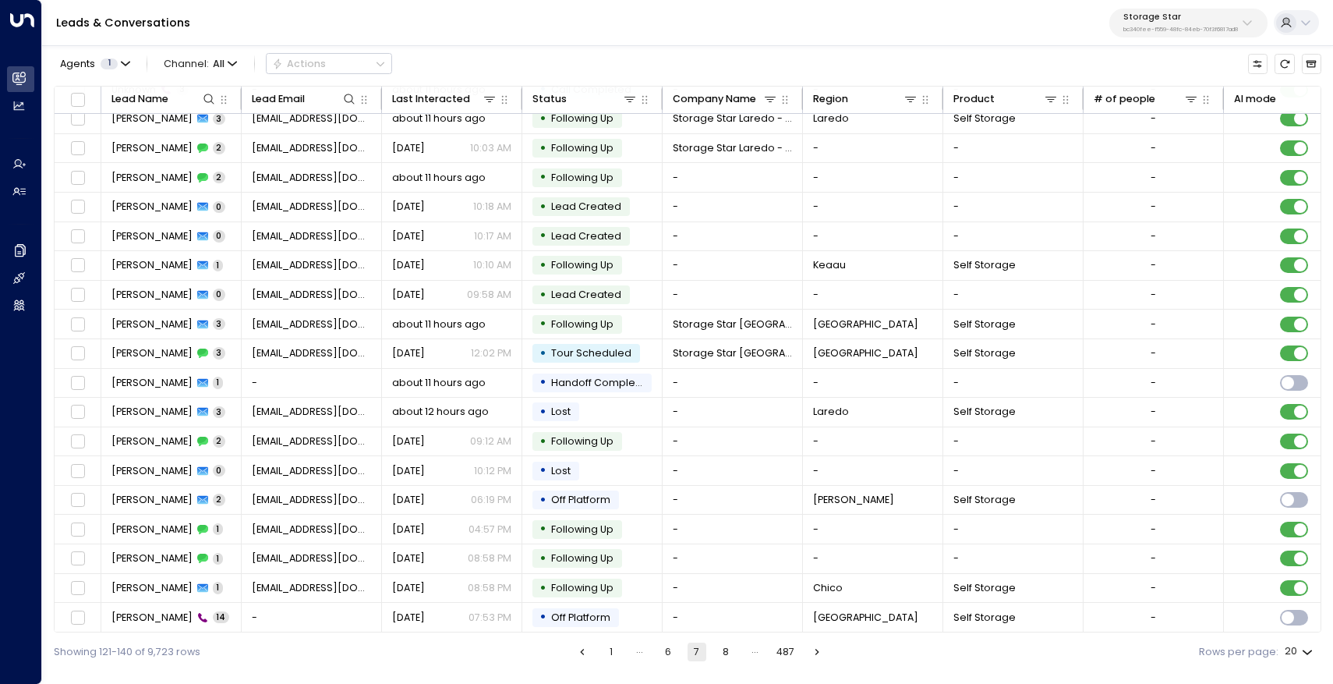
click at [719, 644] on button "8" at bounding box center [725, 651] width 19 height 19
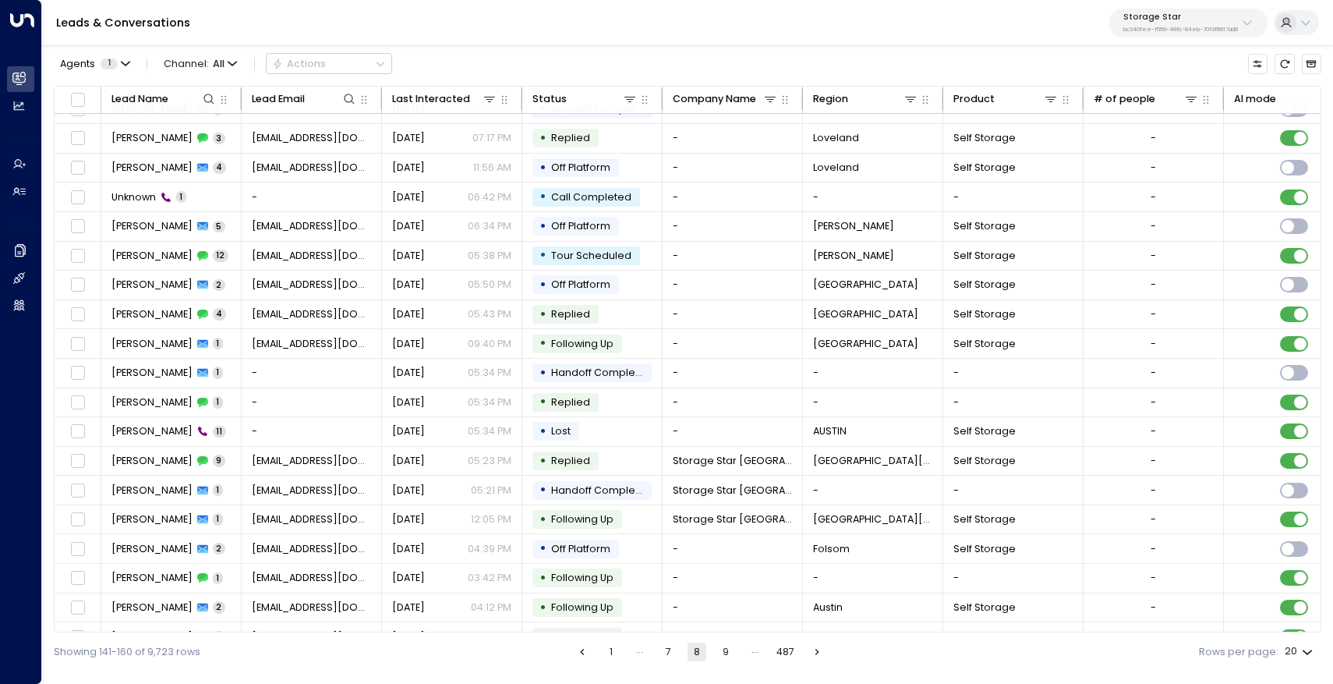
scroll to position [72, 0]
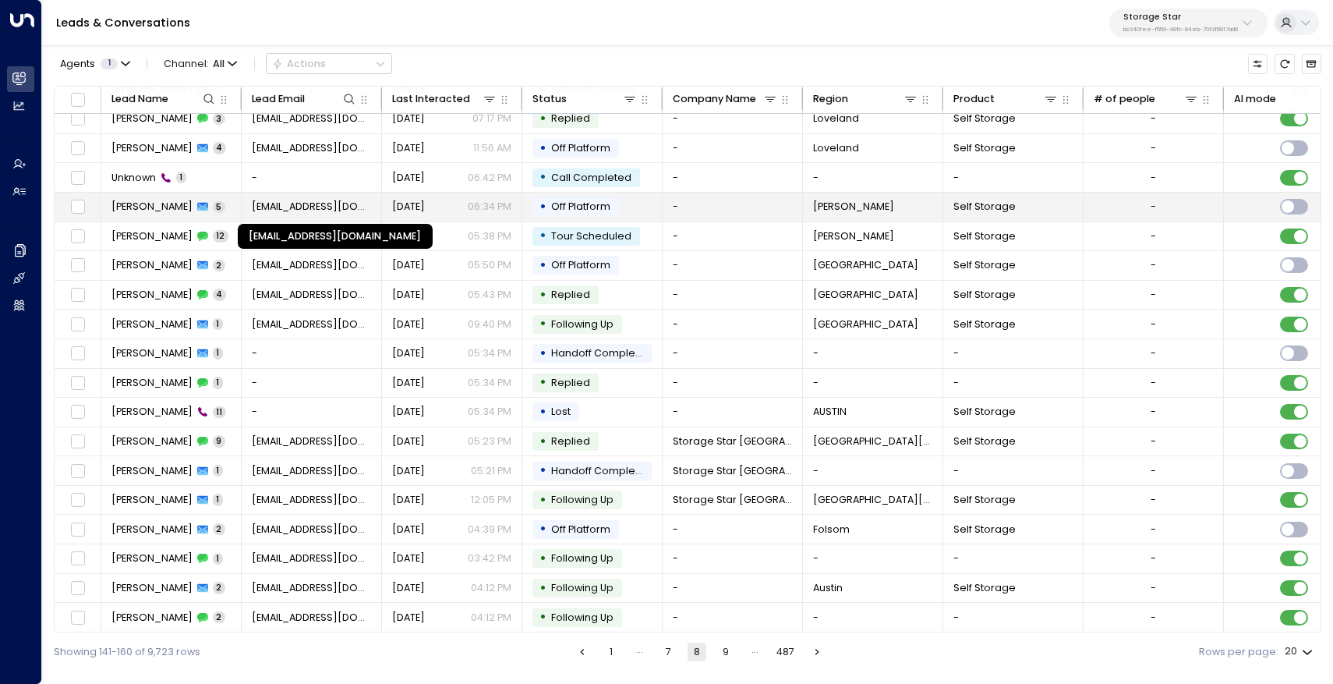
click at [302, 206] on span "bustosj0908@gmail.com" at bounding box center [312, 207] width 120 height 14
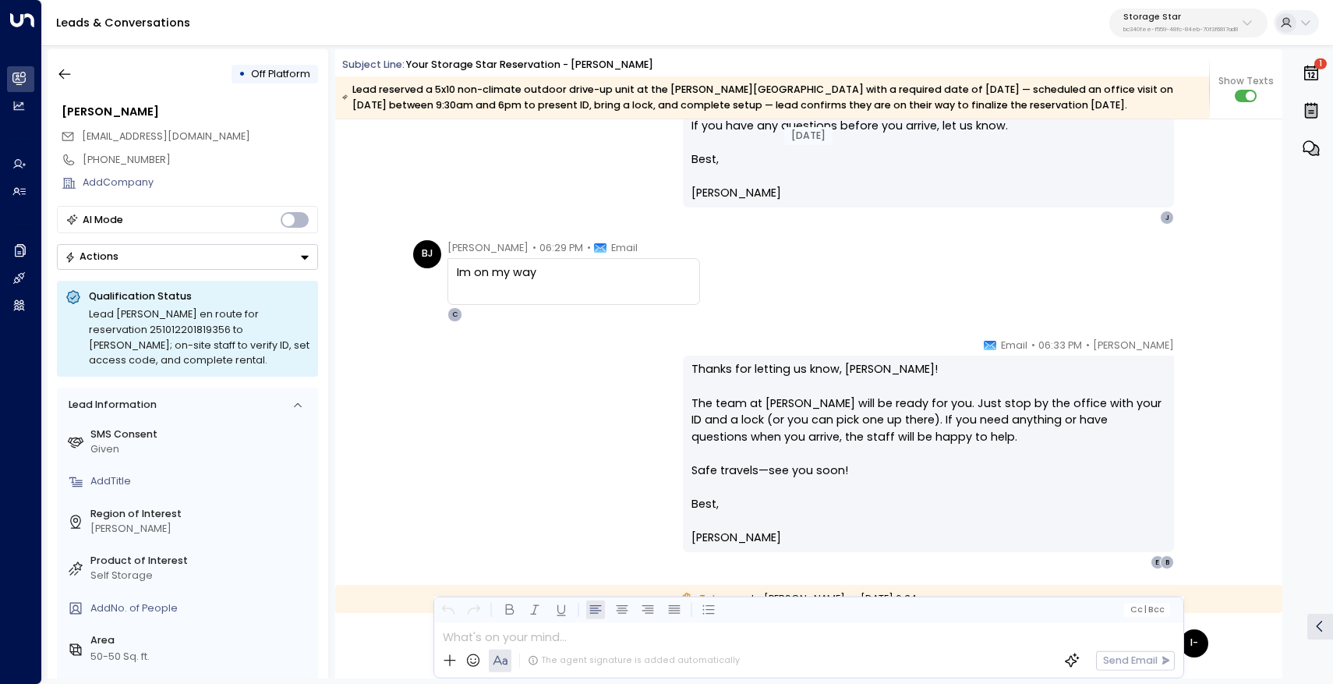
scroll to position [2530, 0]
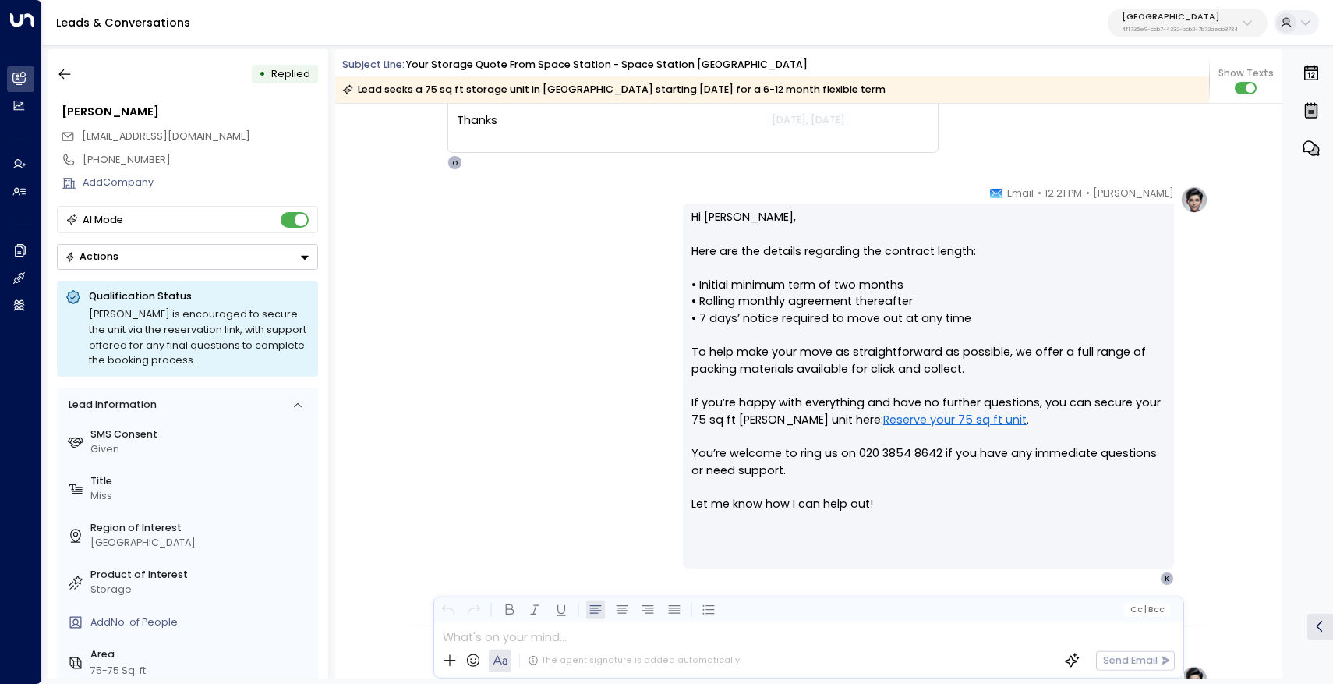
scroll to position [1033, 0]
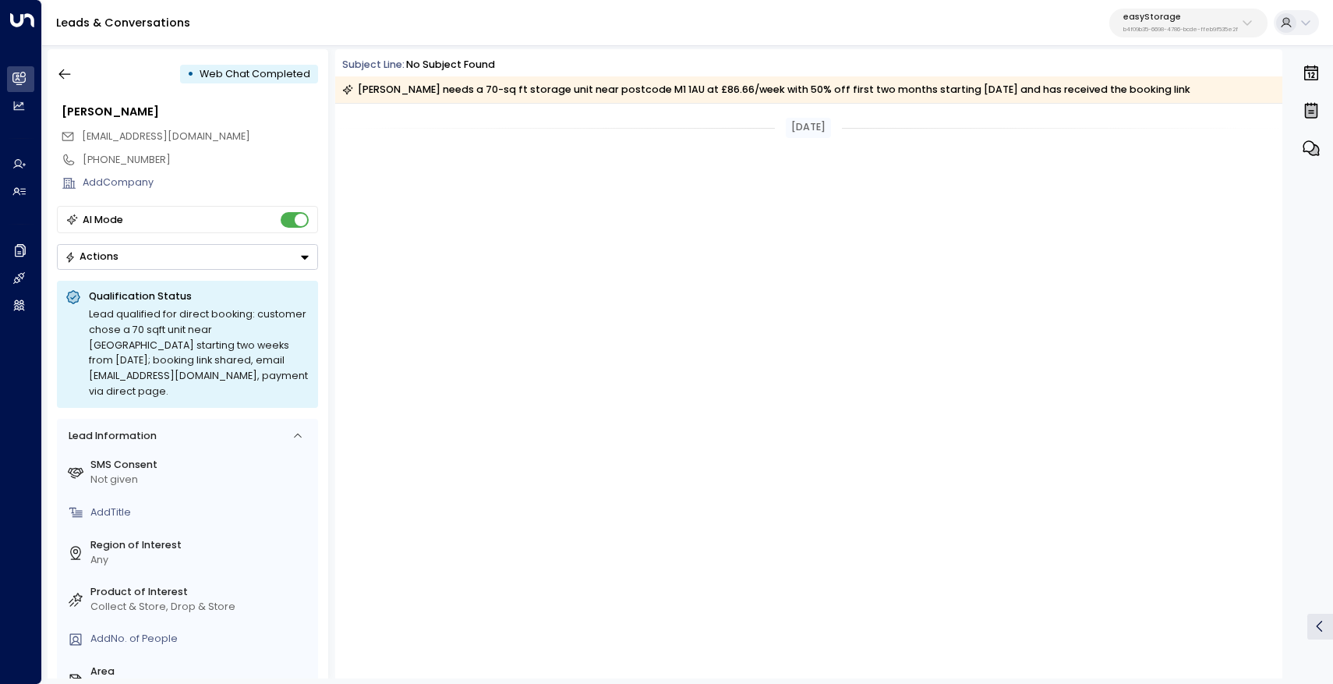
scroll to position [1536, 0]
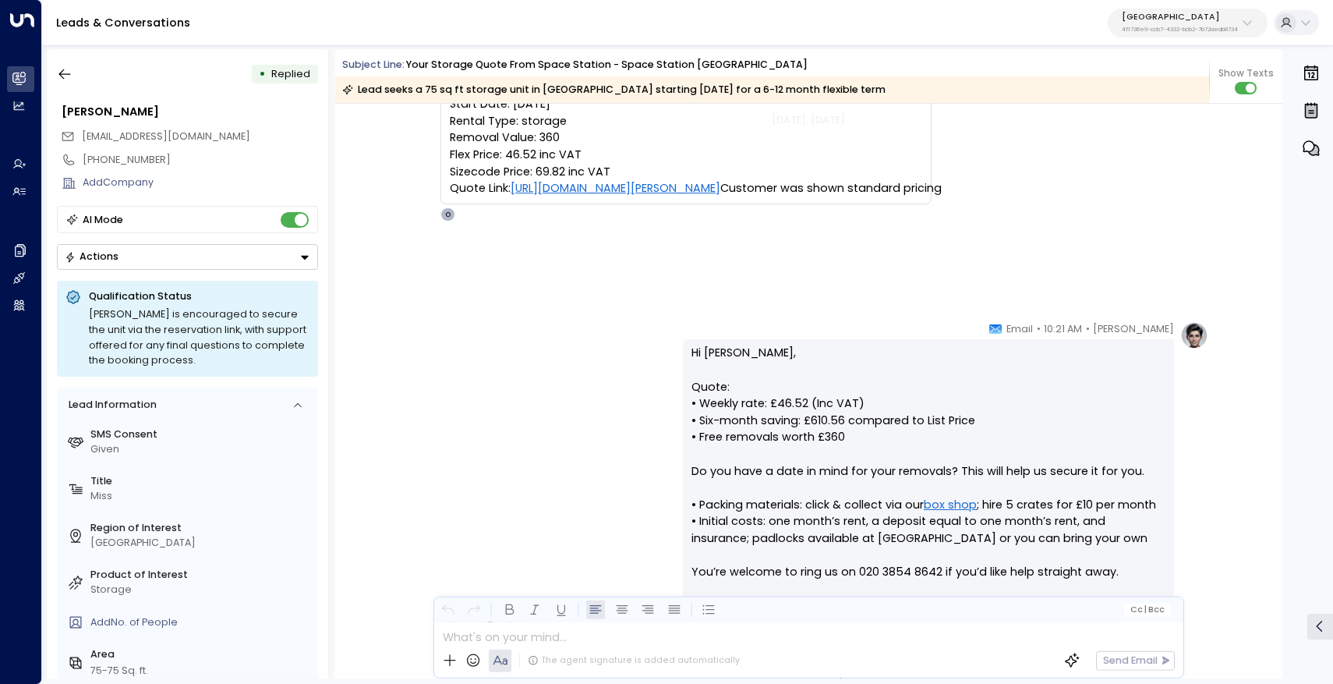
scroll to position [256, 0]
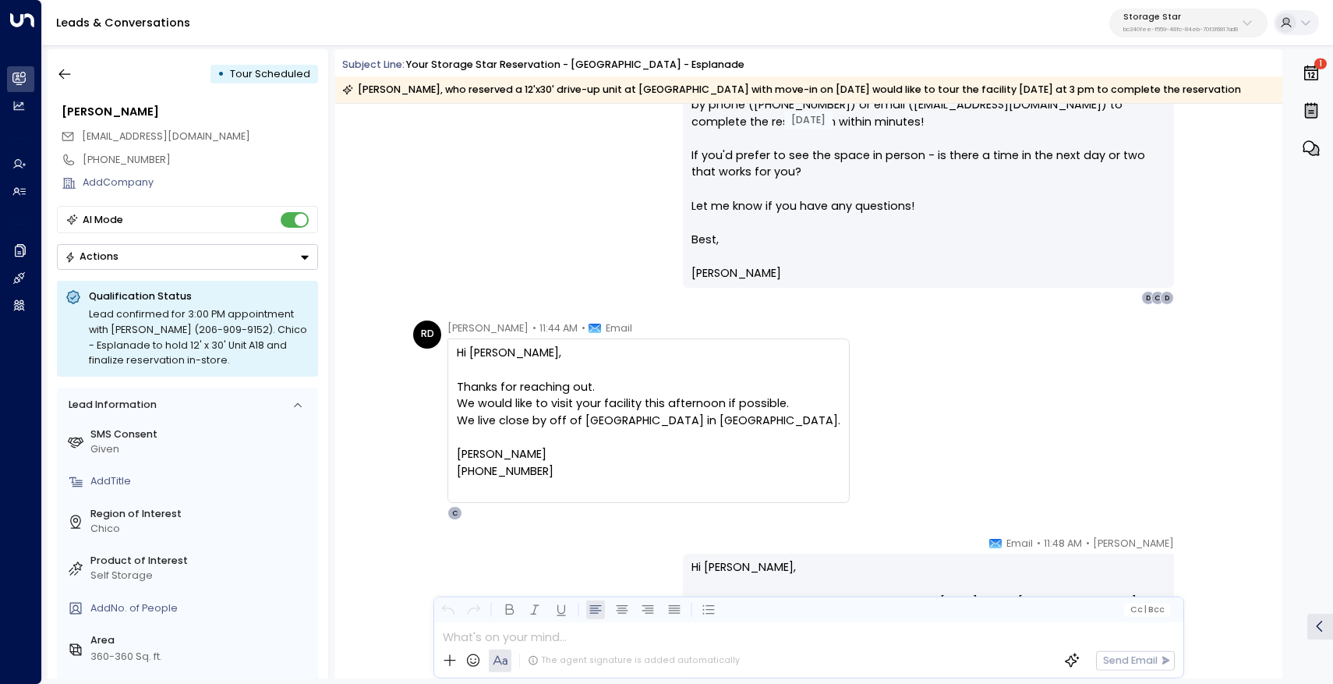
scroll to position [1486, 0]
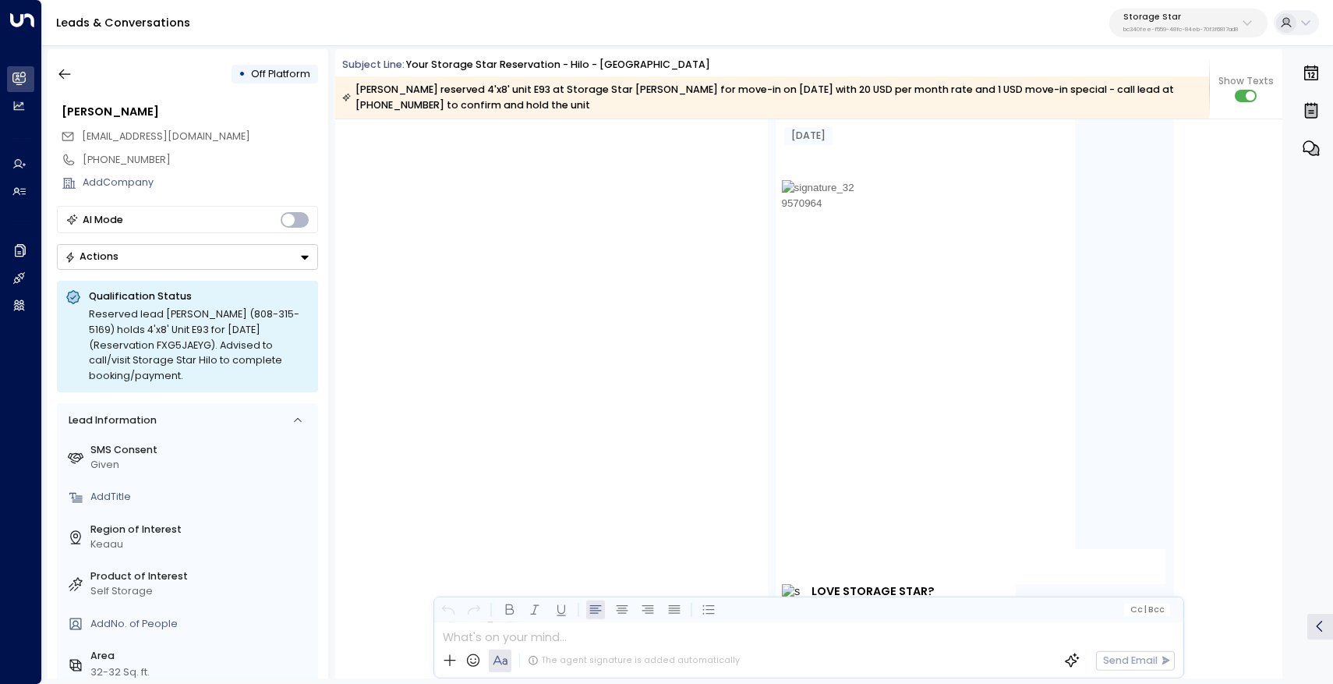
scroll to position [2673, 0]
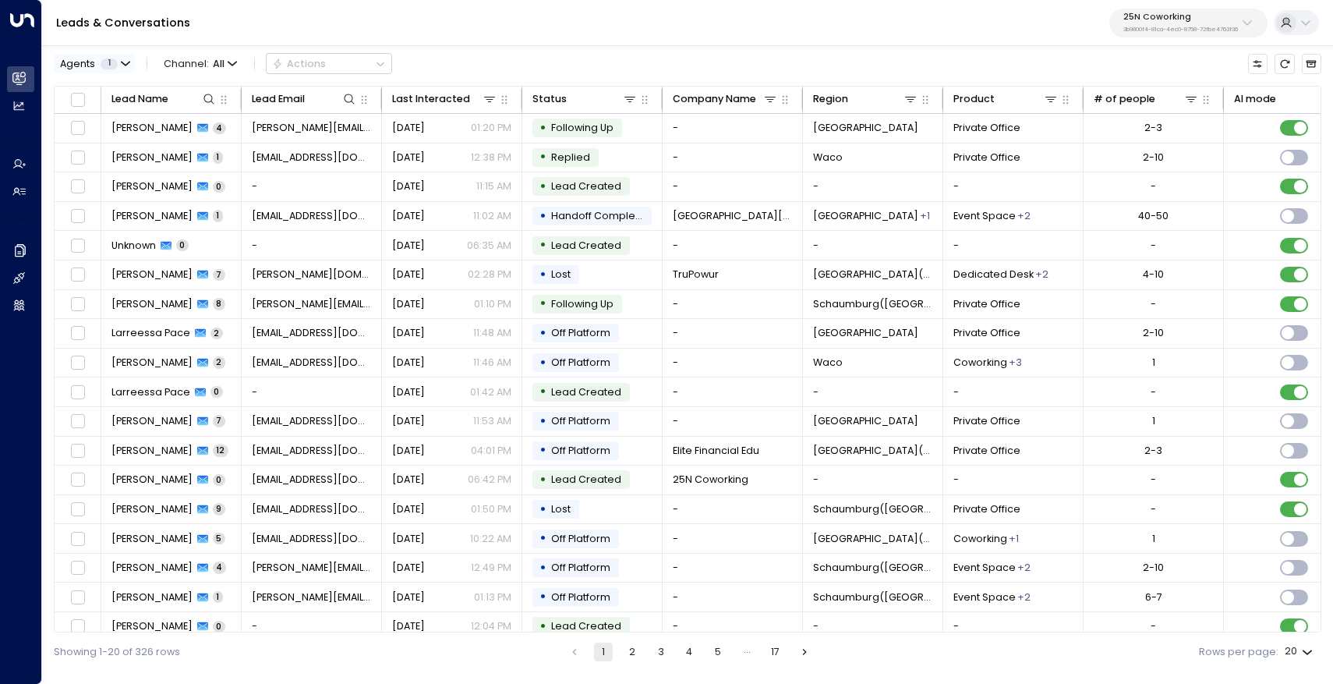
click at [118, 65] on button "Agents 1" at bounding box center [94, 63] width 81 height 19
click at [375, 9] on div at bounding box center [666, 342] width 1333 height 684
click at [1204, 30] on p "3b9800f4-81ca-4ec0-8758-72fbe4763f36" at bounding box center [1180, 30] width 115 height 6
type input "****"
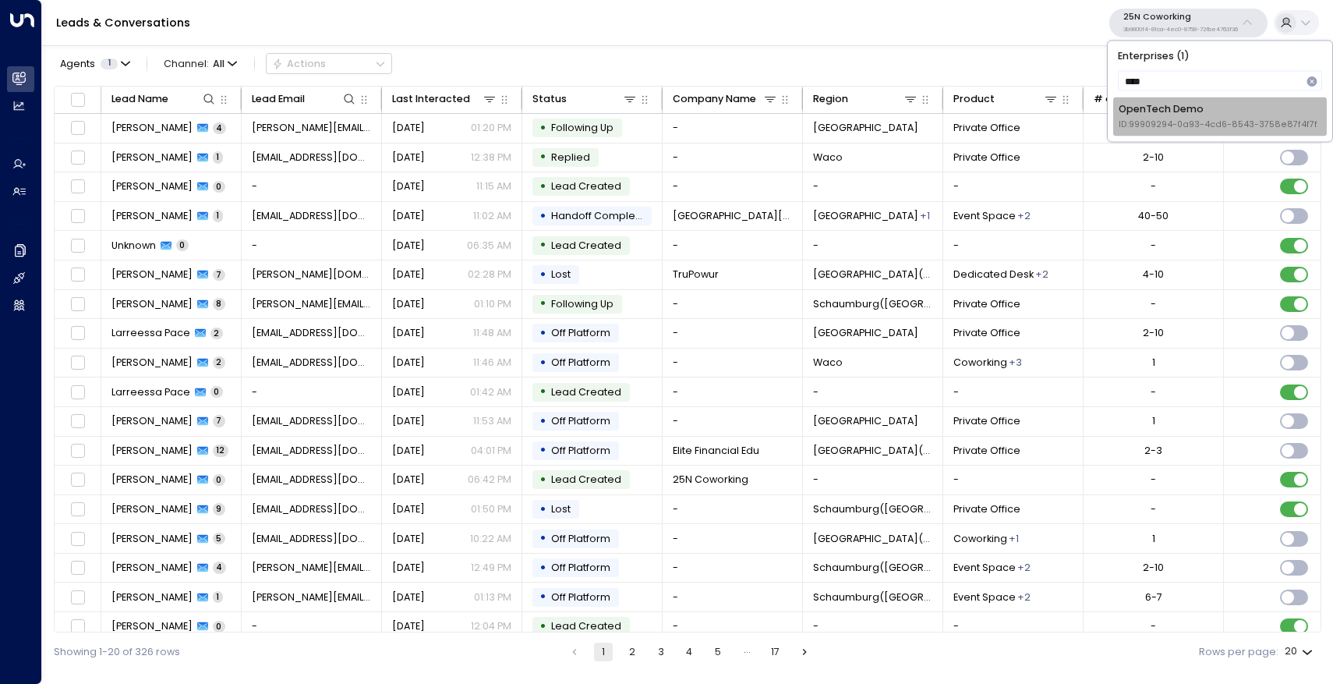
click at [1209, 118] on div "OpenTech Demo ID: 99909294-0a93-4cd6-8543-3758e87f4f7f" at bounding box center [1218, 116] width 199 height 29
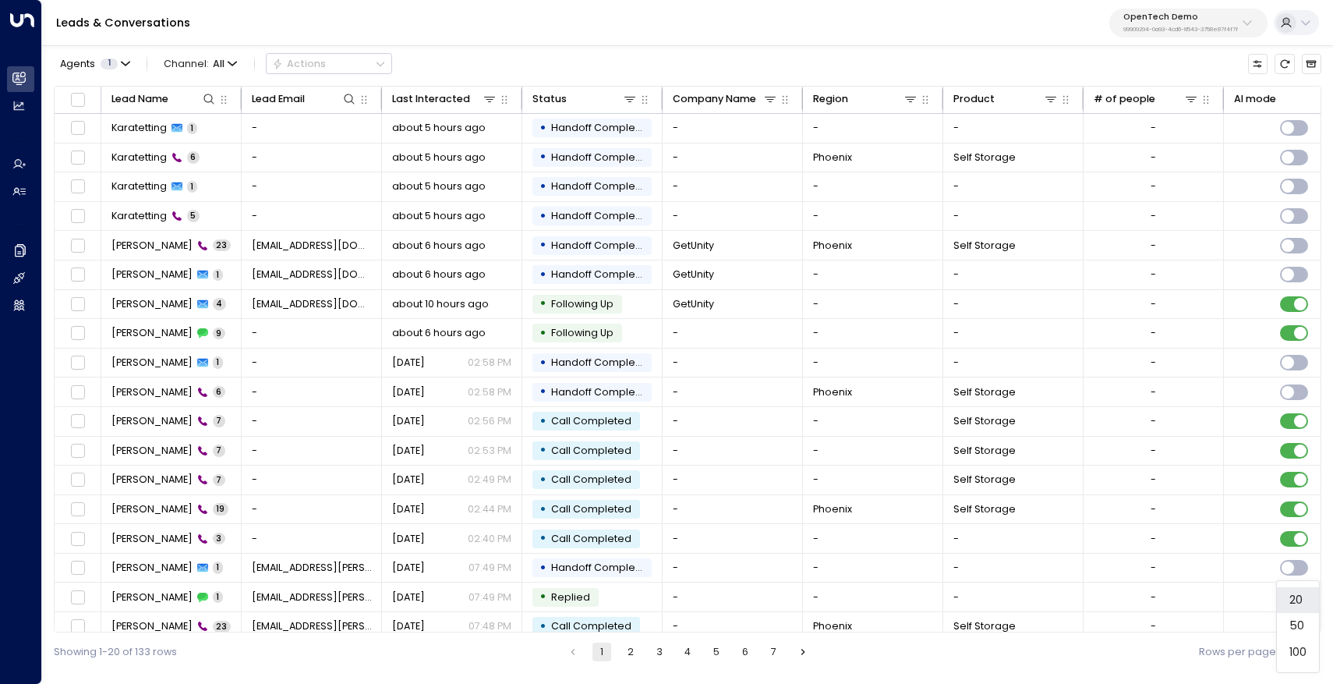
click at [1309, 645] on body "Overview Leads & Conversations Leads & Conversations Analytics Analytics Agents…" at bounding box center [666, 335] width 1333 height 671
click at [1309, 645] on li "100" at bounding box center [1298, 652] width 42 height 27
type input "***"
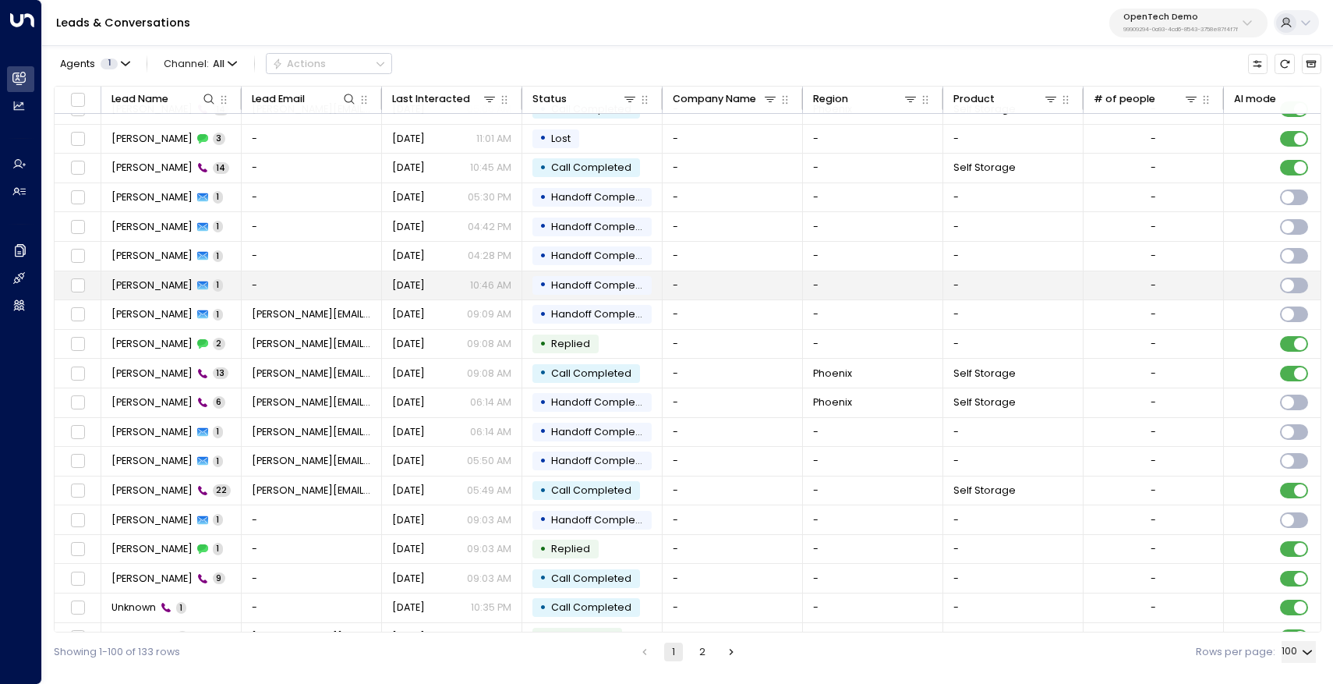
scroll to position [961, 0]
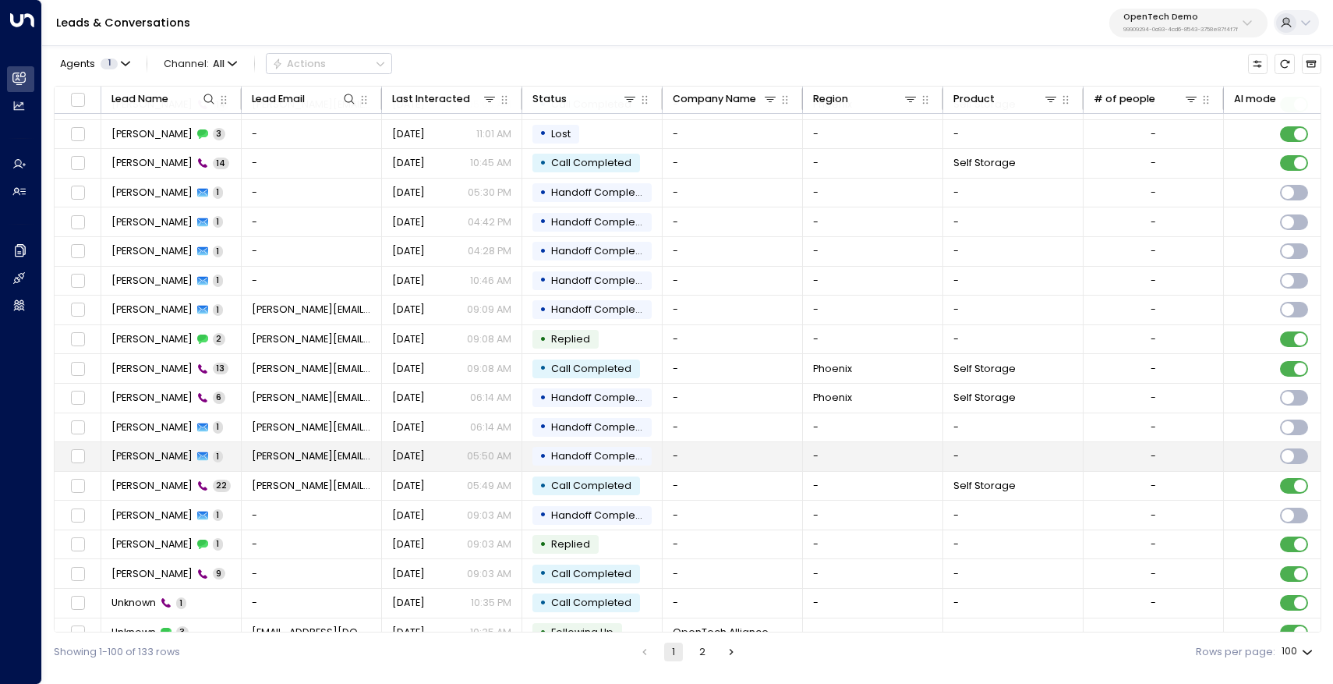
click at [149, 454] on span "[PERSON_NAME]" at bounding box center [151, 456] width 81 height 14
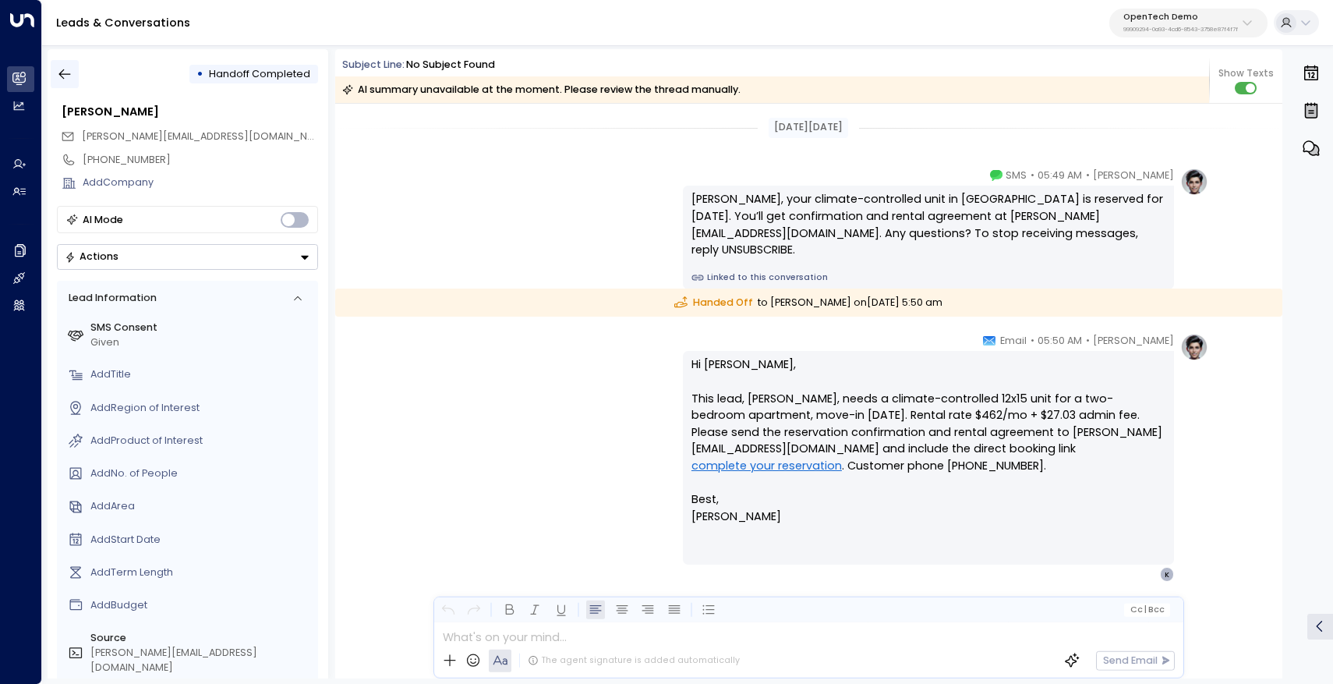
click at [76, 76] on button "button" at bounding box center [65, 74] width 28 height 28
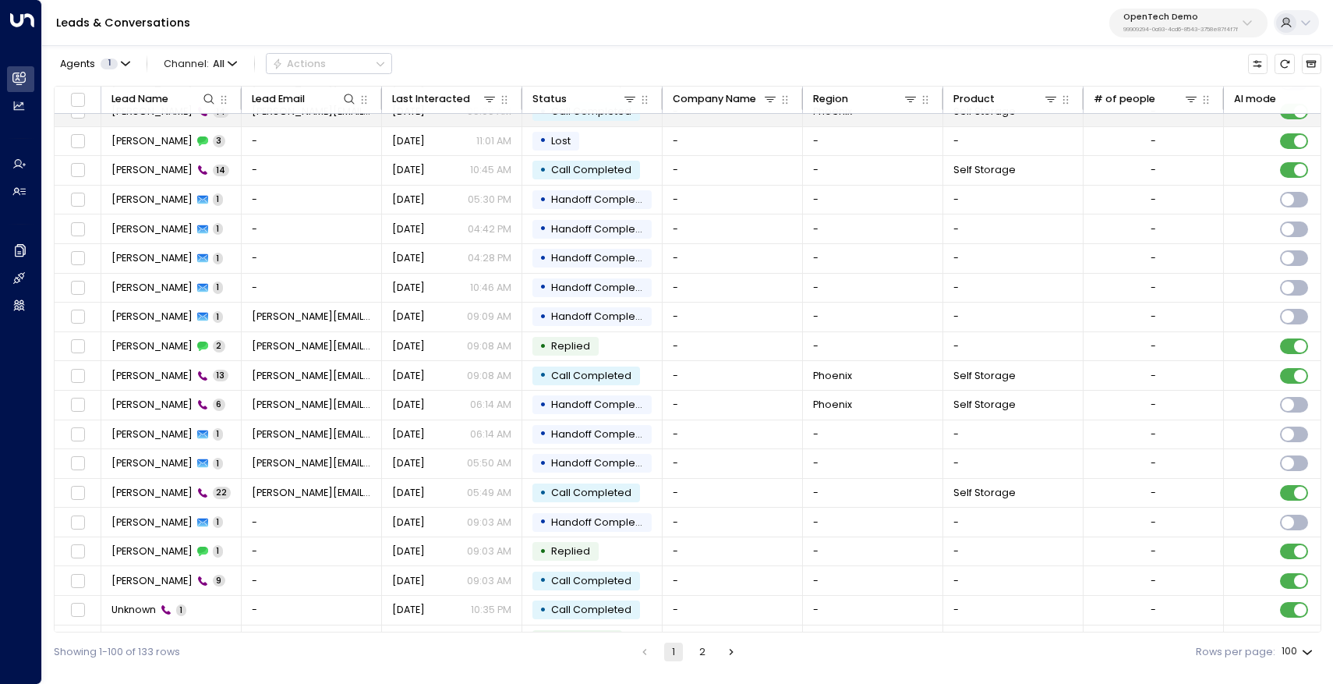
scroll to position [985, 0]
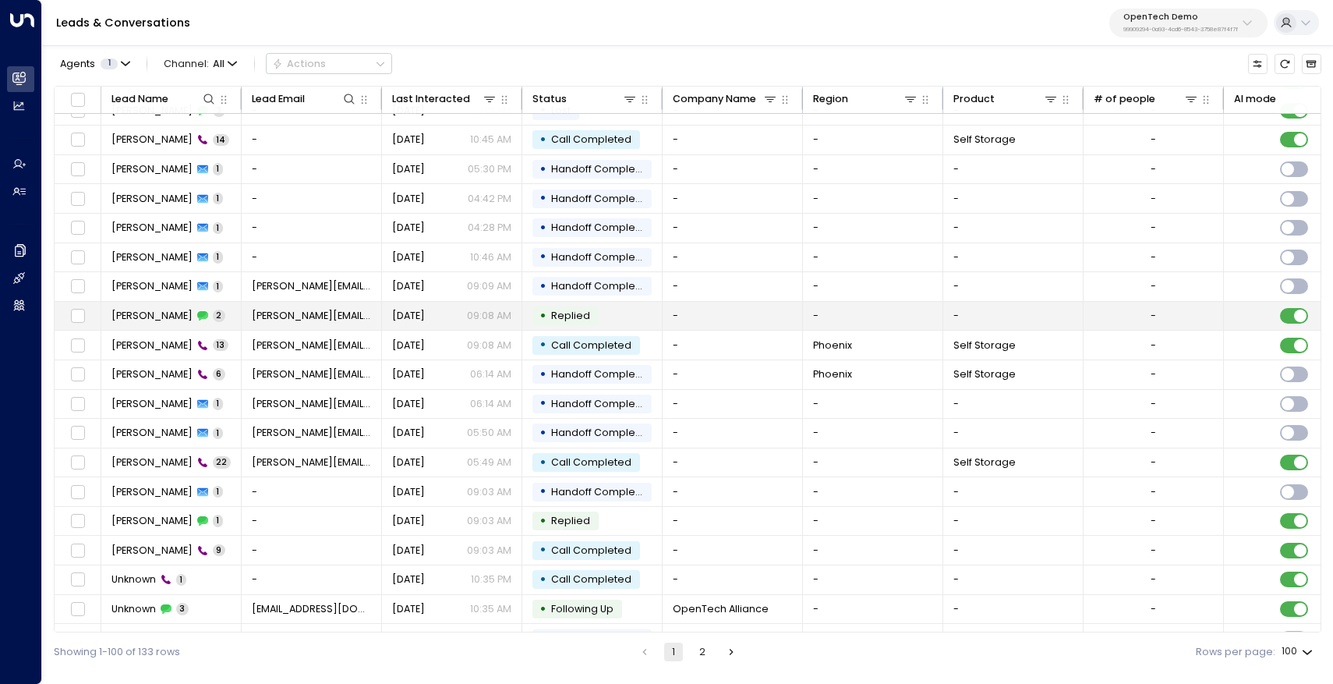
click at [210, 316] on td "James Miller 2" at bounding box center [171, 316] width 140 height 29
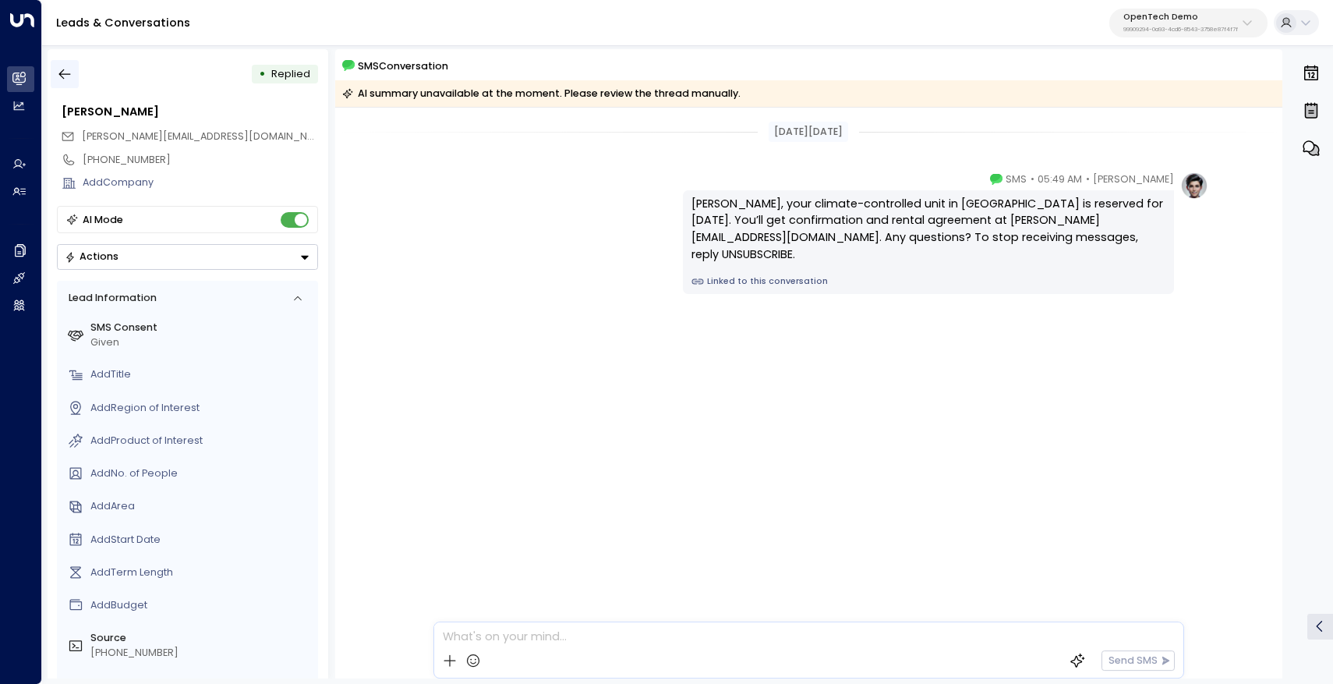
click at [65, 80] on icon "button" at bounding box center [65, 74] width 16 height 16
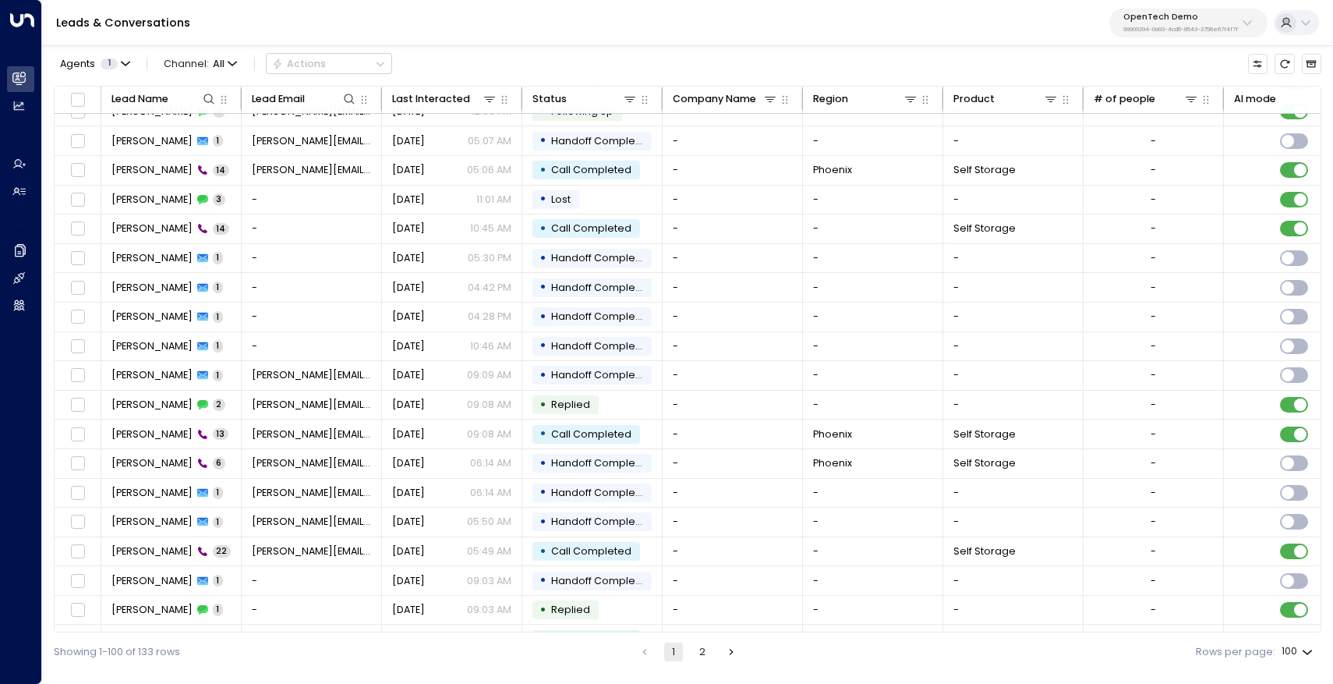
scroll to position [912, 0]
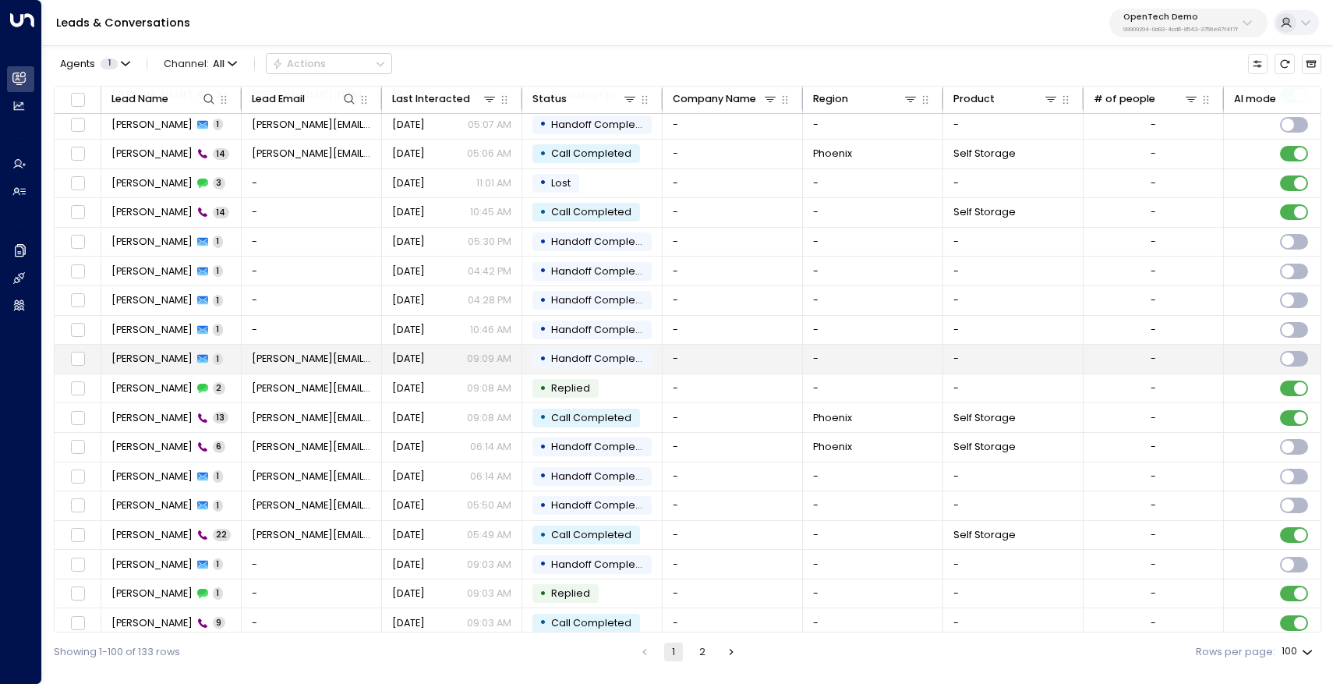
click at [158, 357] on span "[PERSON_NAME]" at bounding box center [151, 359] width 81 height 14
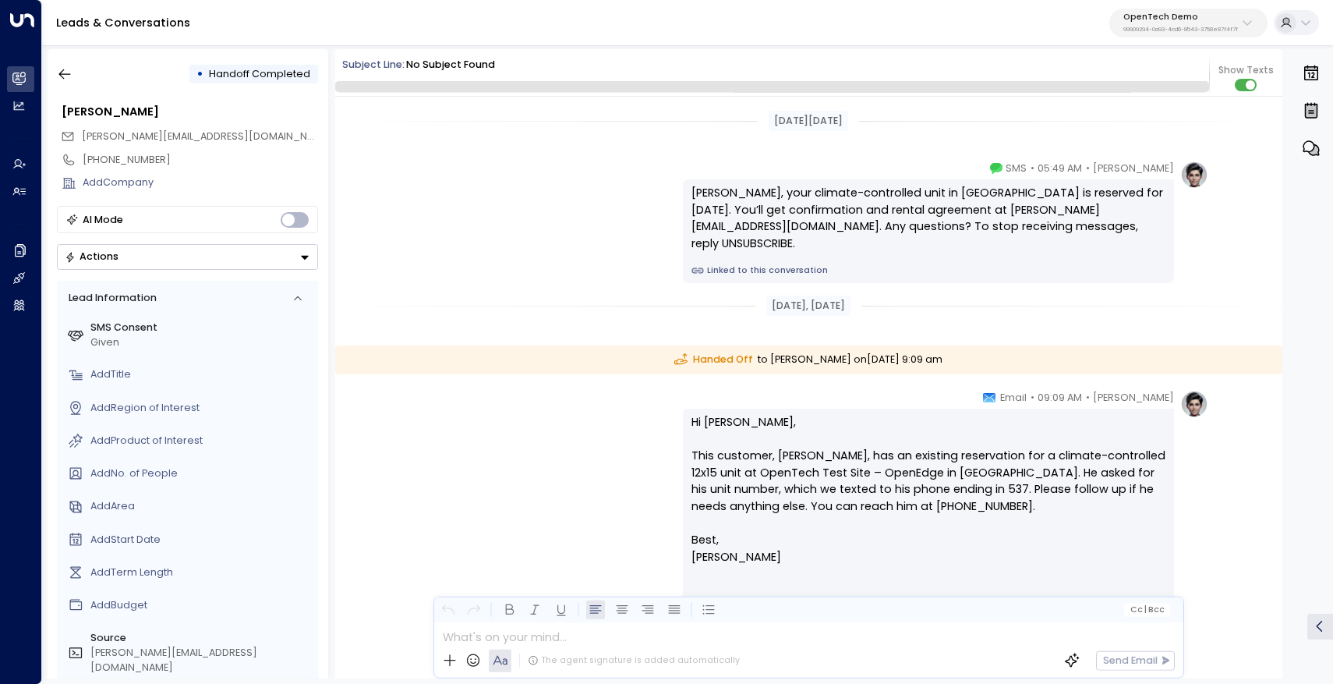
scroll to position [84, 0]
